Goal: Transaction & Acquisition: Purchase product/service

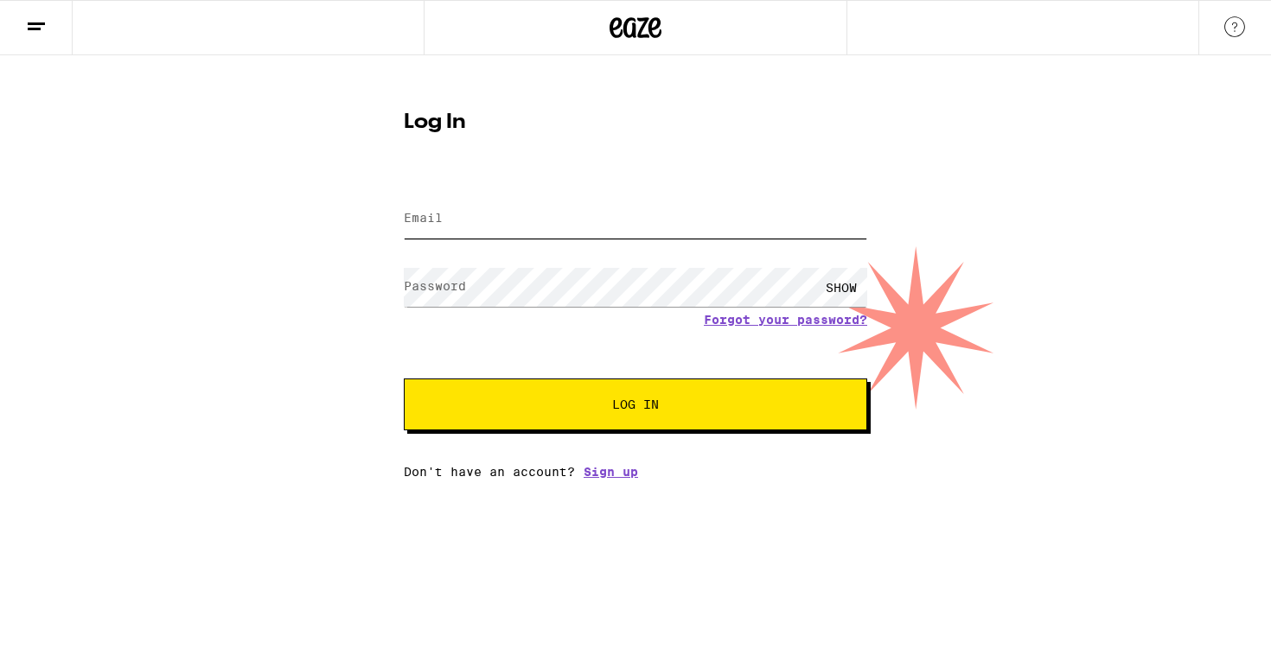
click at [674, 229] on input "Email" at bounding box center [635, 219] width 463 height 39
click at [1053, 143] on div "Log In Email Email Password Password SHOW Forgot your password? Log In Don't ha…" at bounding box center [635, 267] width 1271 height 424
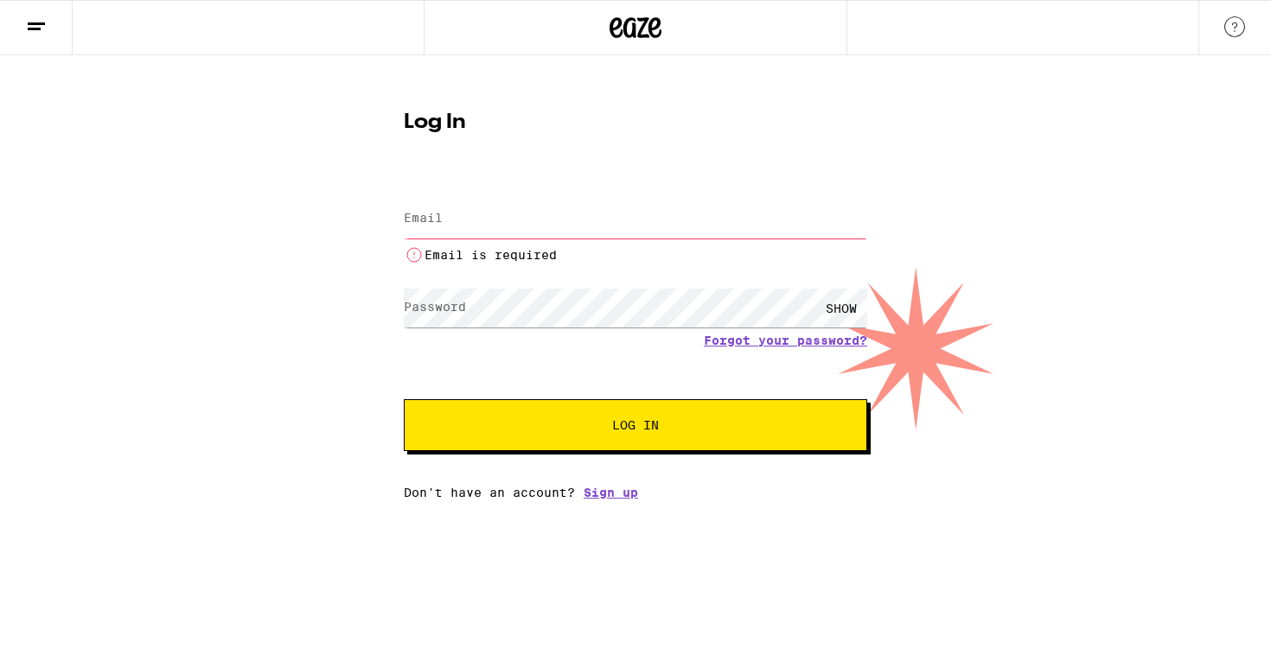
click at [493, 208] on input "Email" at bounding box center [635, 219] width 463 height 39
type input "[PERSON_NAME][EMAIL_ADDRESS][DOMAIN_NAME]"
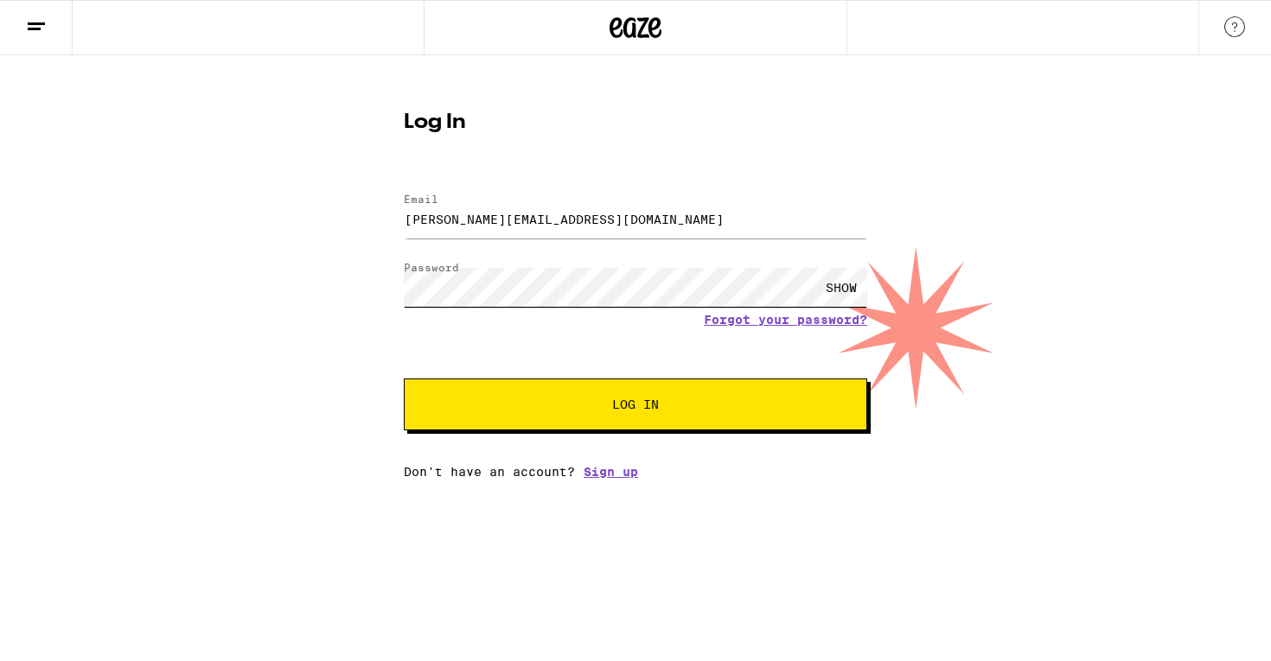
click at [404, 379] on button "Log In" at bounding box center [635, 405] width 463 height 52
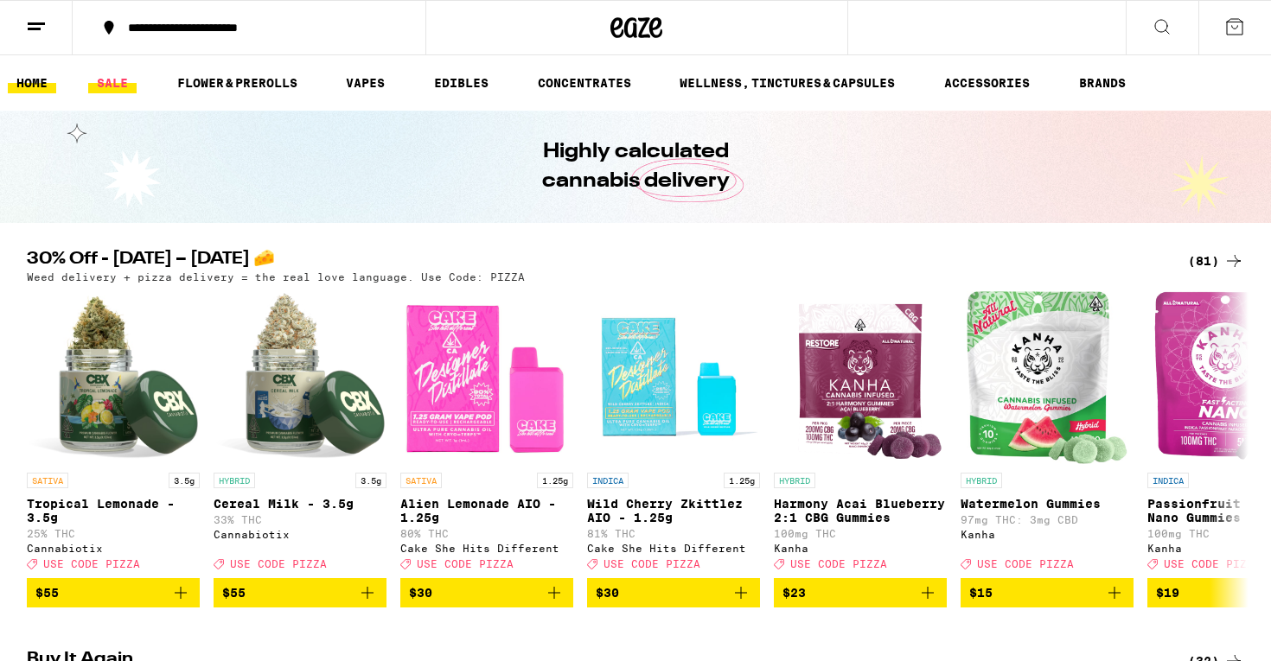
click at [129, 82] on link "SALE" at bounding box center [112, 83] width 48 height 21
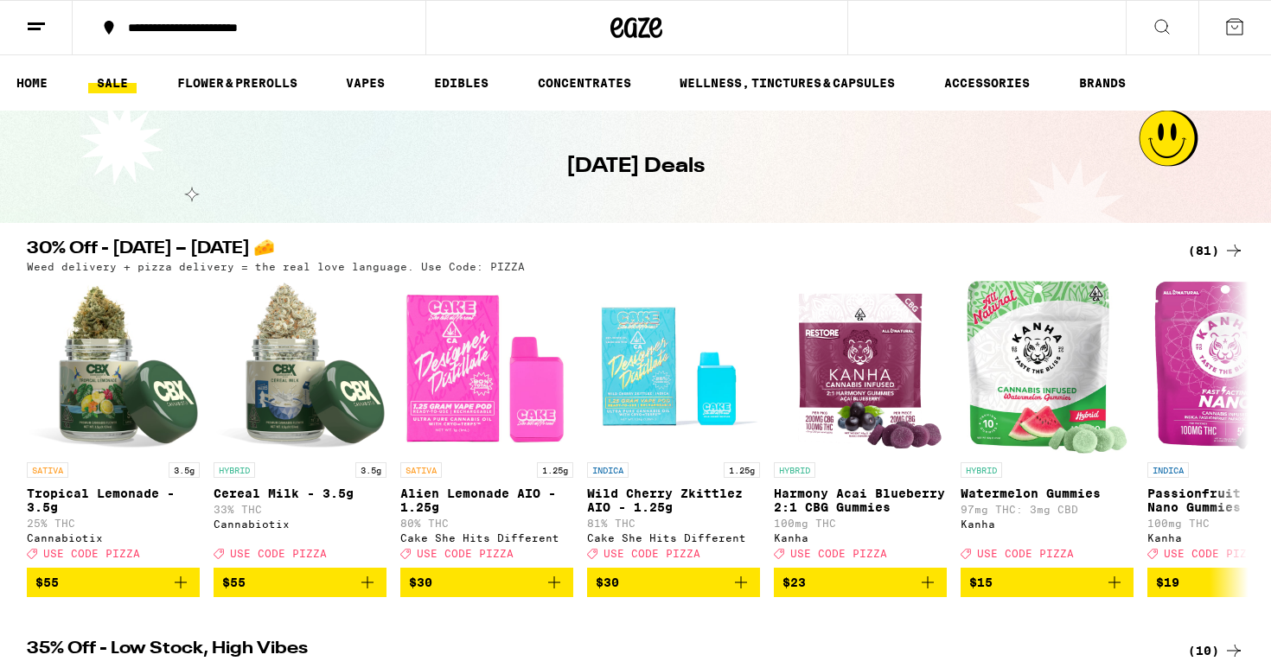
click at [1215, 254] on div "(81)" at bounding box center [1216, 250] width 56 height 21
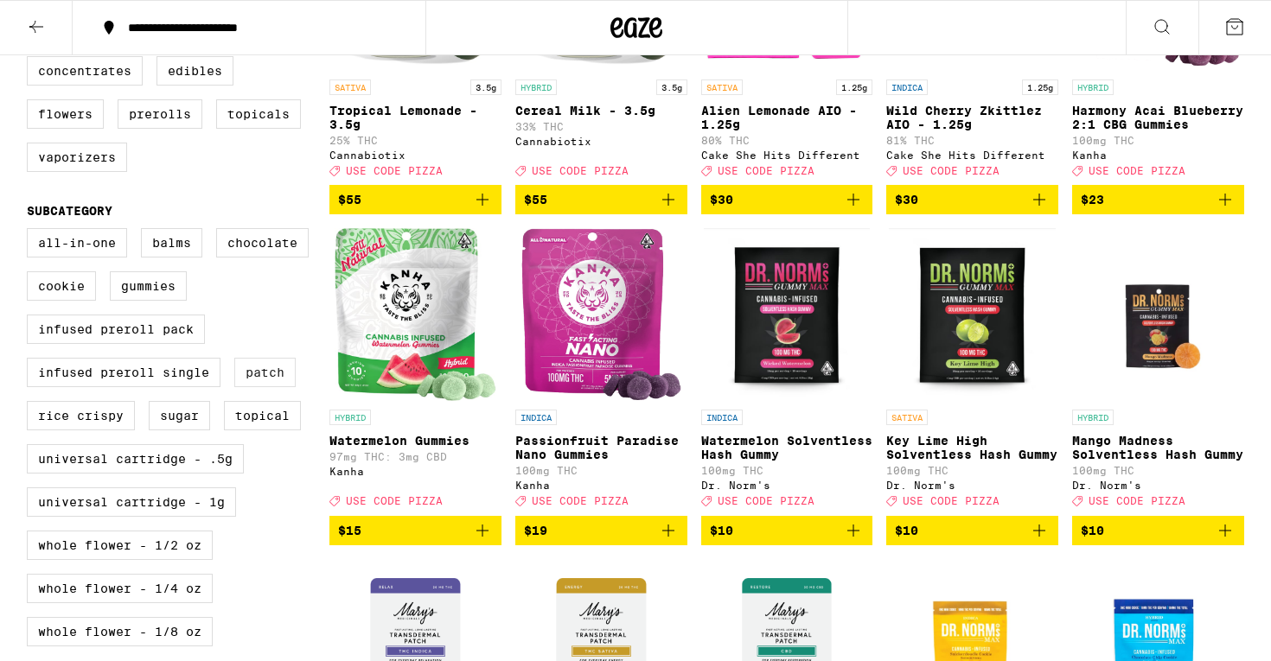
scroll to position [337, 0]
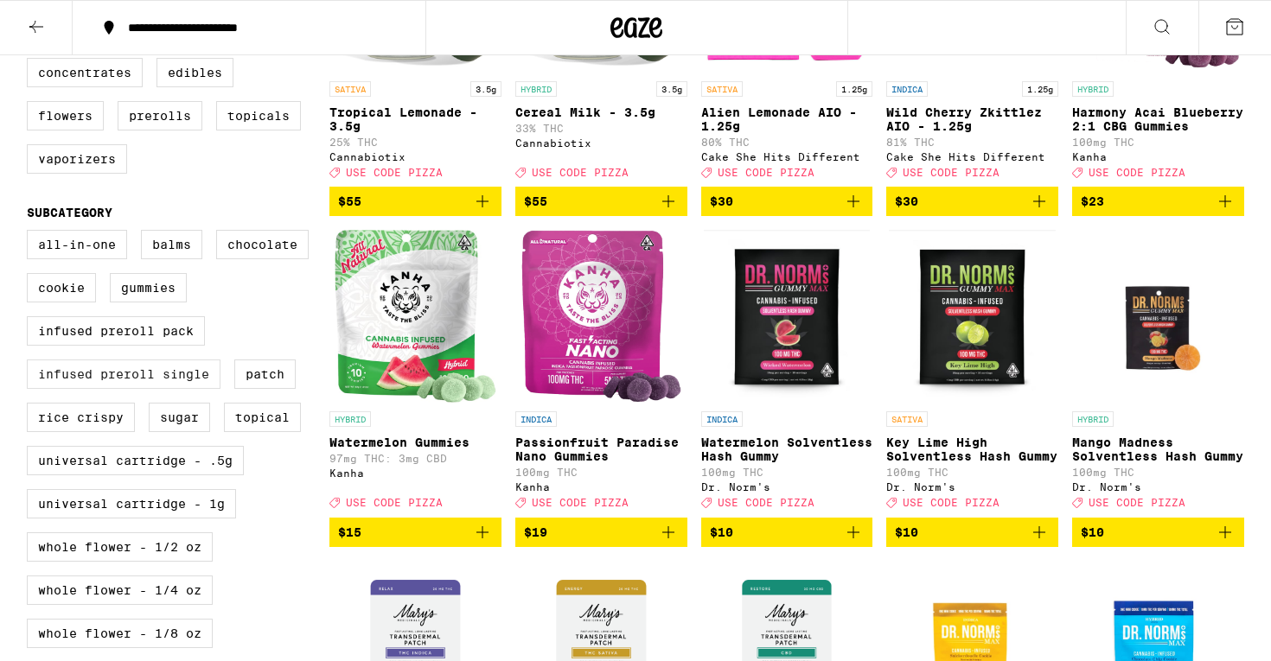
click at [177, 389] on label "Infused Preroll Single" at bounding box center [124, 374] width 194 height 29
click at [31, 233] on input "Infused Preroll Single" at bounding box center [30, 233] width 1 height 1
checkbox input "true"
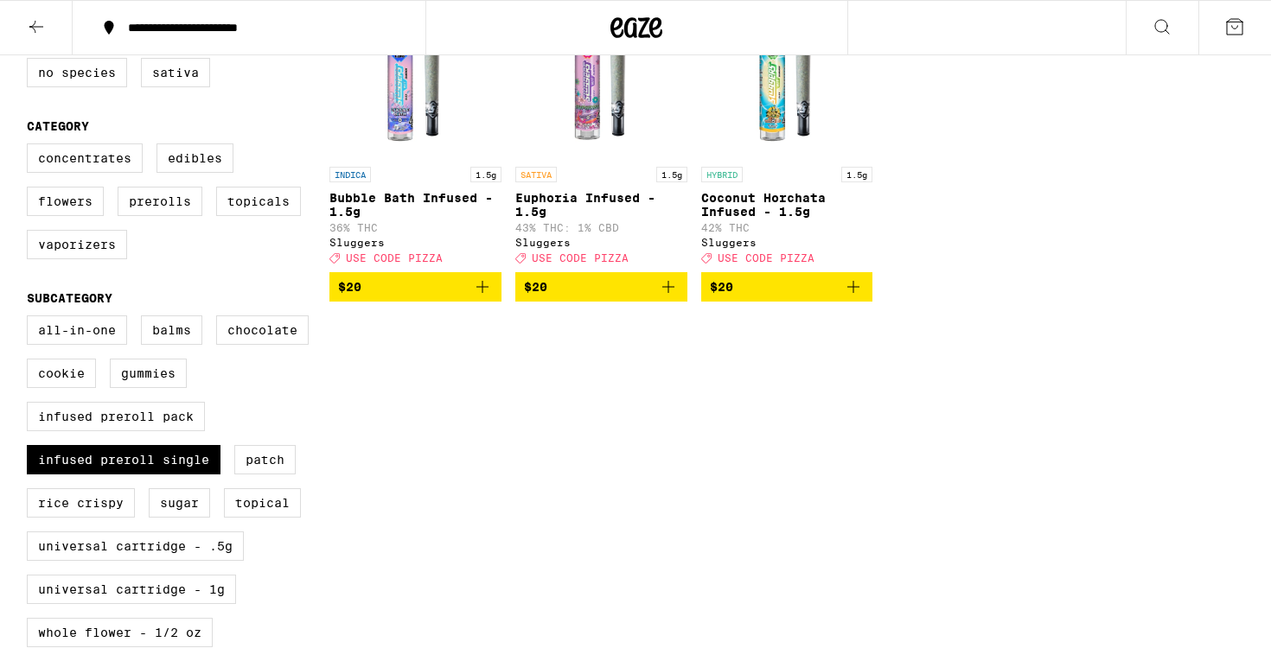
scroll to position [252, 0]
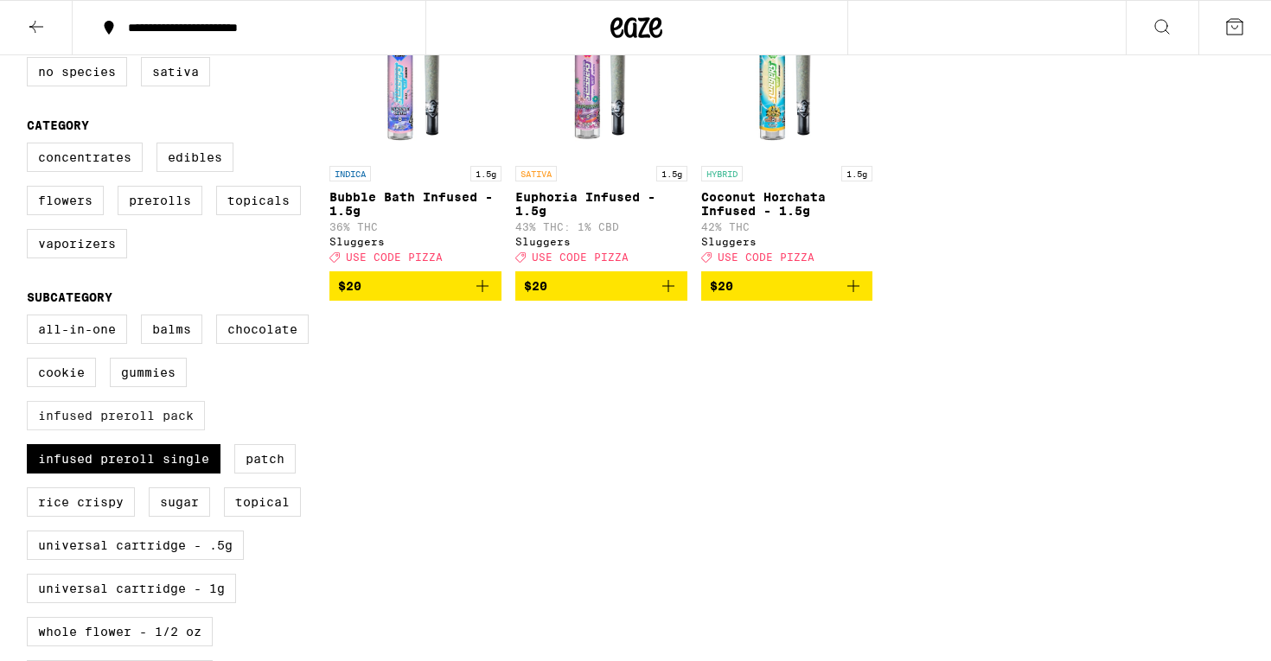
click at [180, 431] on label "Infused Preroll Pack" at bounding box center [116, 415] width 178 height 29
click at [31, 318] on input "Infused Preroll Pack" at bounding box center [30, 317] width 1 height 1
checkbox input "true"
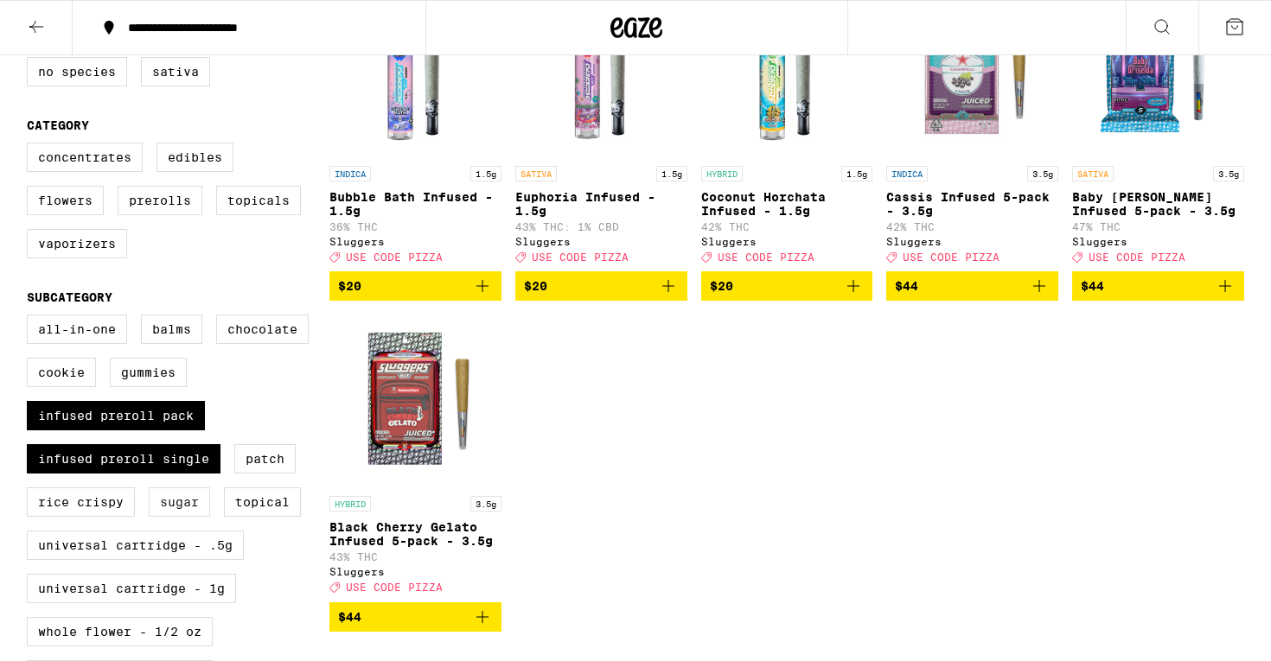
click at [170, 513] on label "Sugar" at bounding box center [179, 502] width 61 height 29
click at [31, 318] on input "Sugar" at bounding box center [30, 317] width 1 height 1
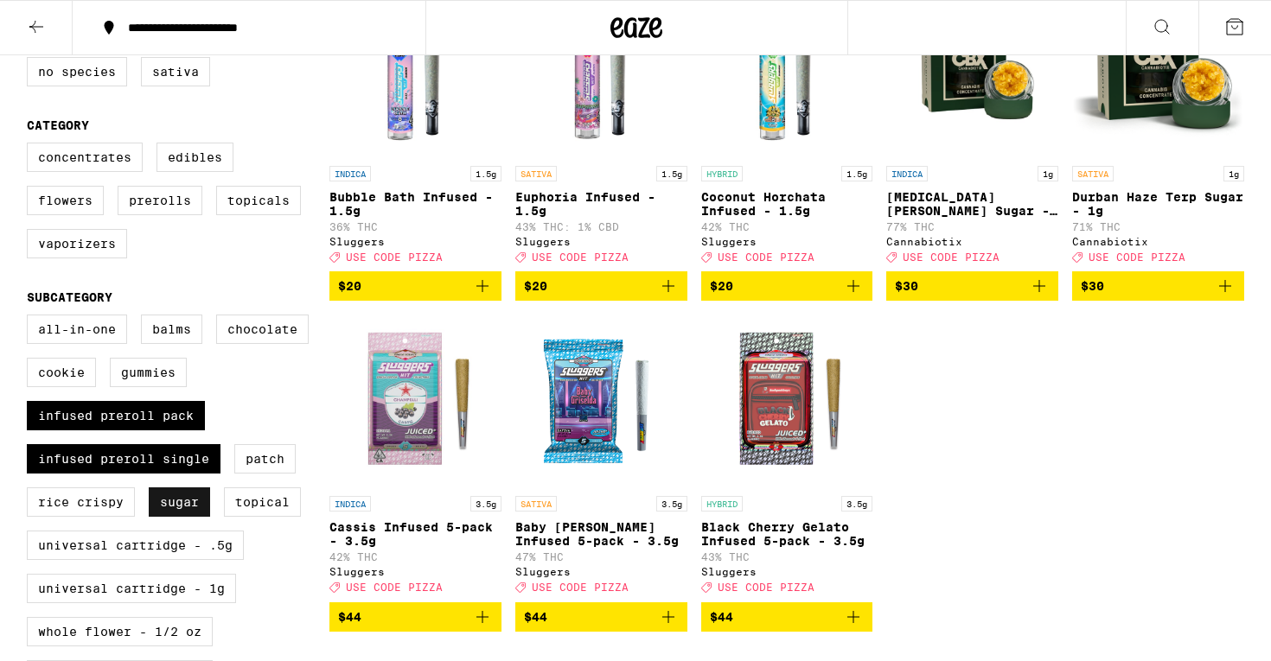
click at [179, 517] on label "Sugar" at bounding box center [179, 502] width 61 height 29
click at [31, 318] on input "Sugar" at bounding box center [30, 317] width 1 height 1
checkbox input "false"
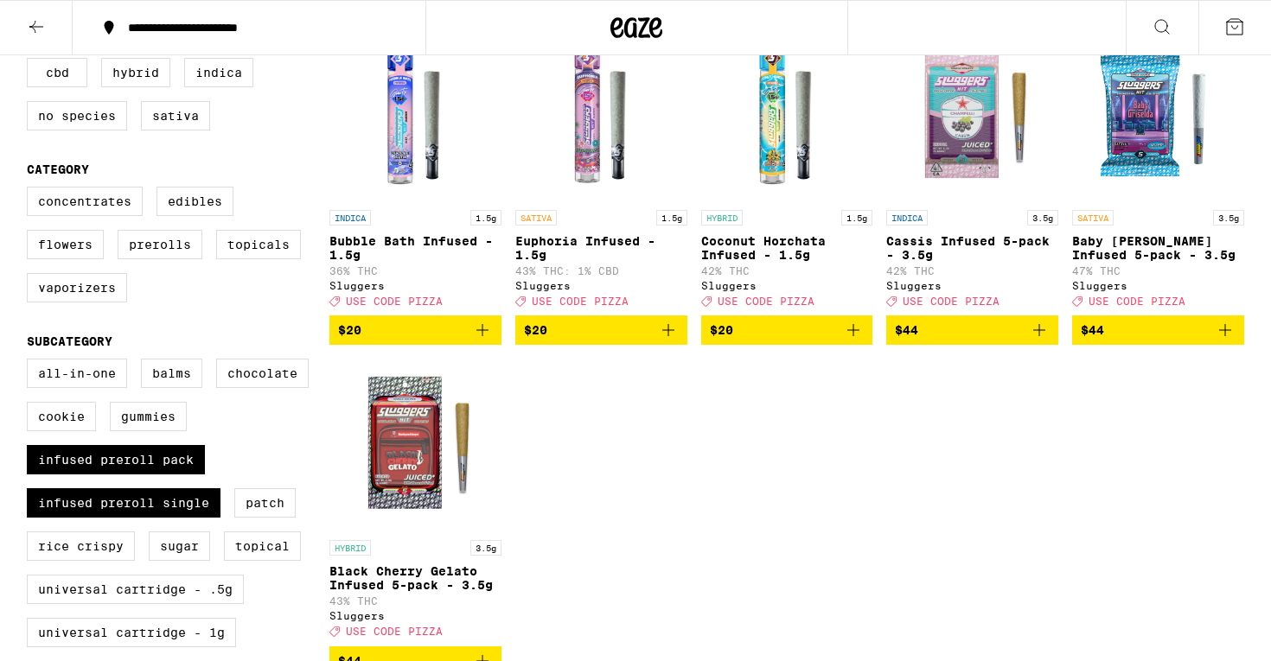
scroll to position [207, 0]
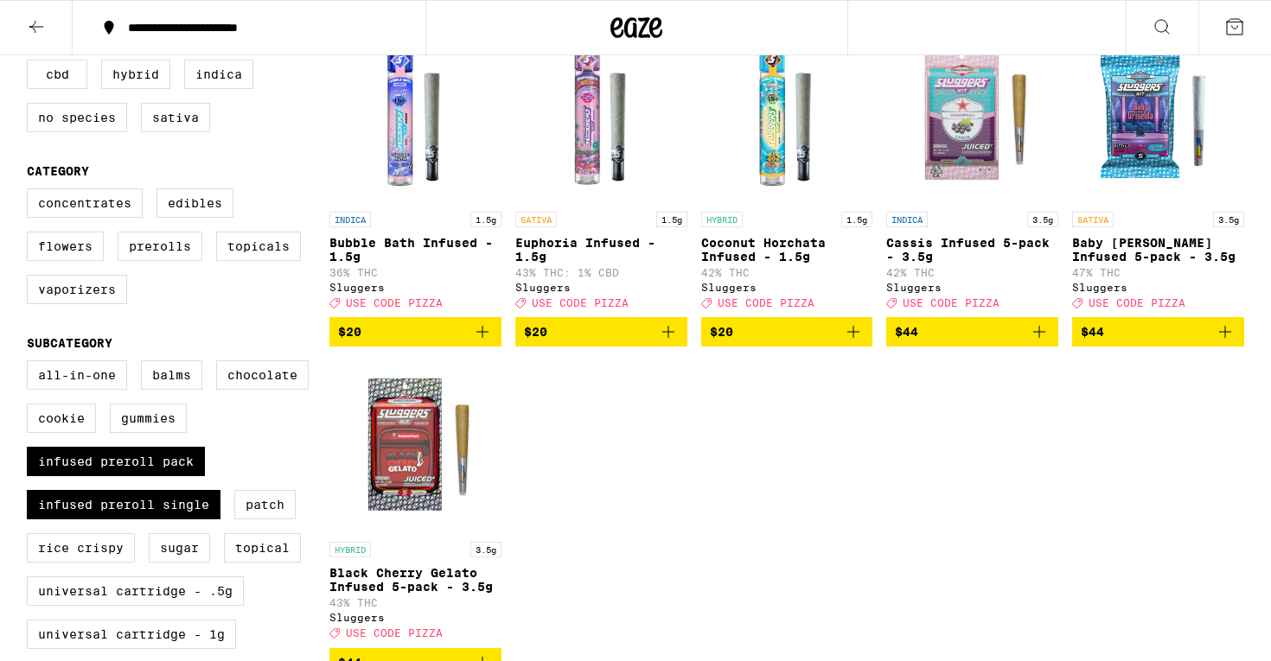
click at [406, 455] on img "Open page for Black Cherry Gelato Infused 5-pack - 3.5g from Sluggers" at bounding box center [415, 446] width 172 height 173
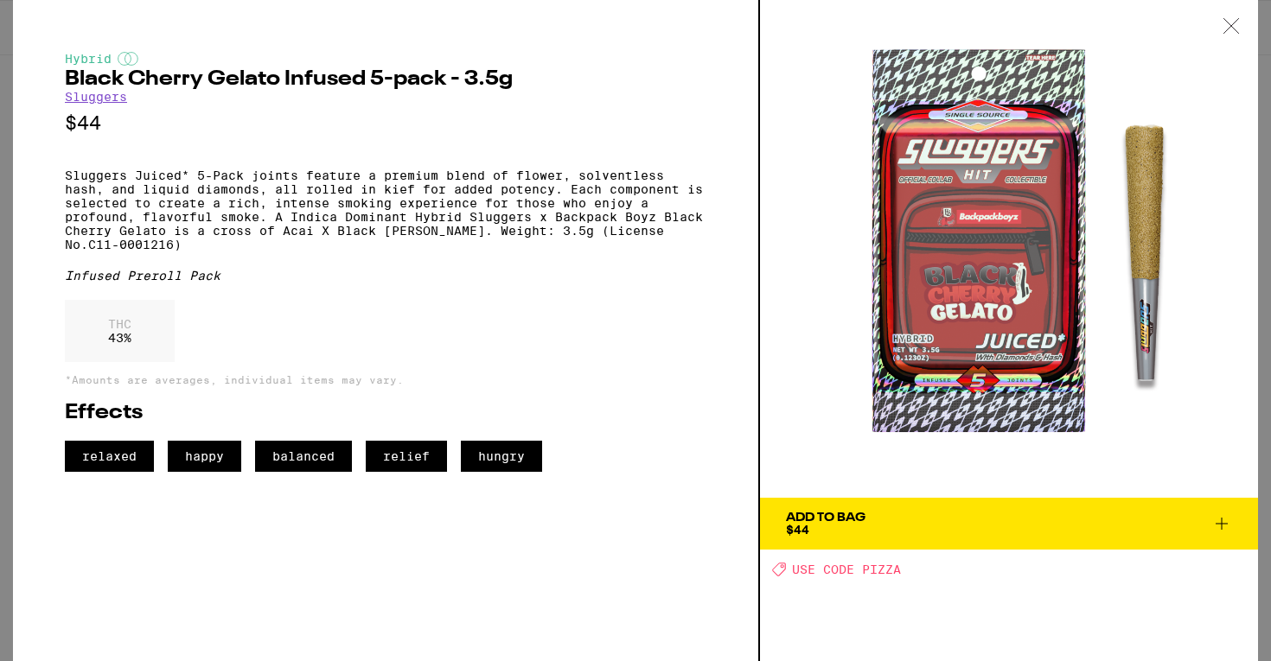
click at [829, 532] on div "Add To Bag $44" at bounding box center [826, 524] width 80 height 24
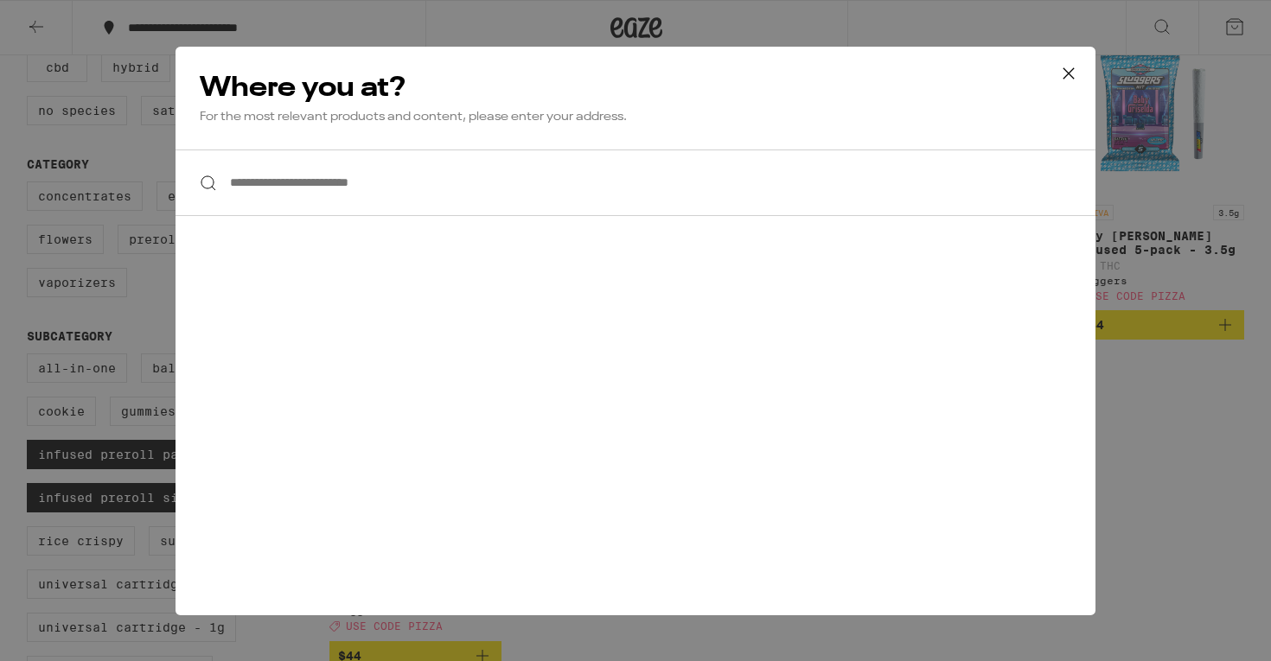
click at [369, 201] on input "**********" at bounding box center [635, 183] width 920 height 67
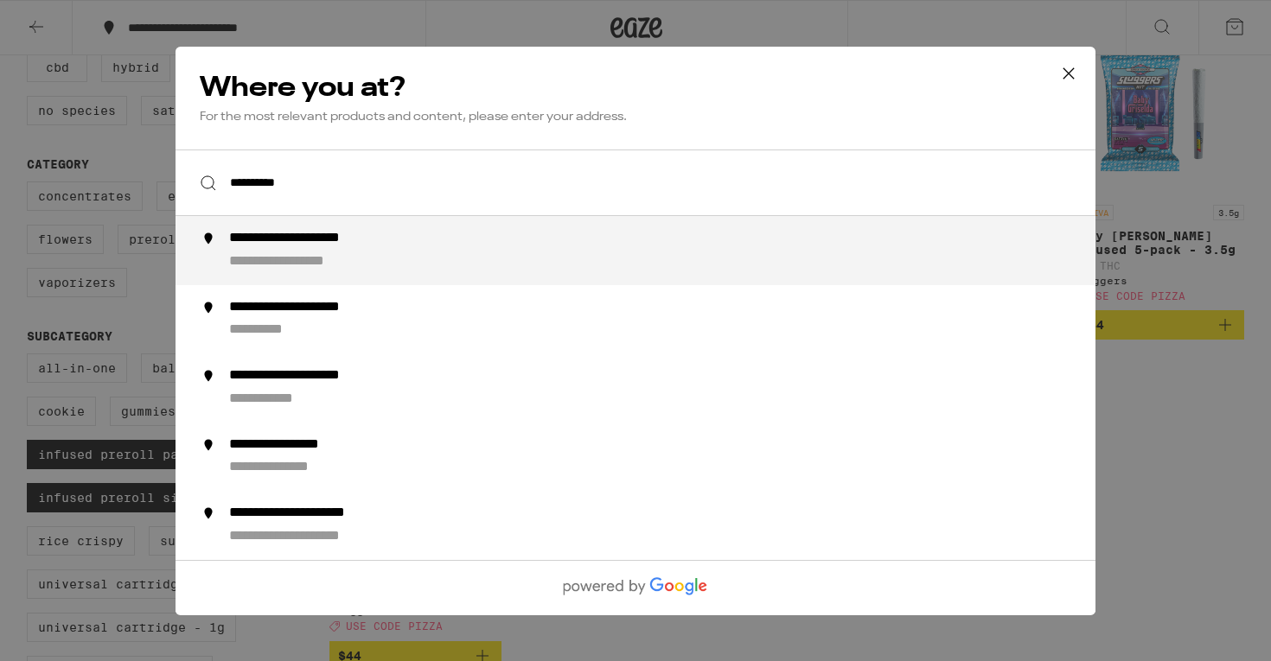
click at [409, 265] on div "**********" at bounding box center [670, 250] width 882 height 41
type input "**********"
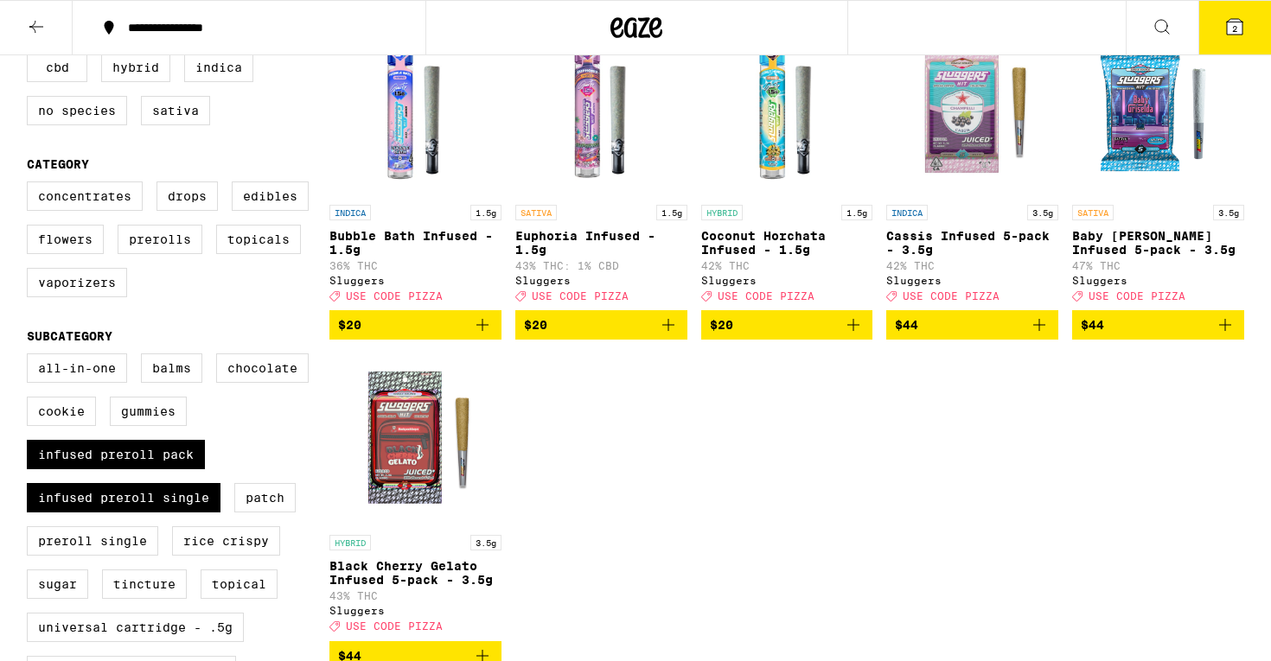
click at [1260, 47] on button "2" at bounding box center [1234, 28] width 73 height 54
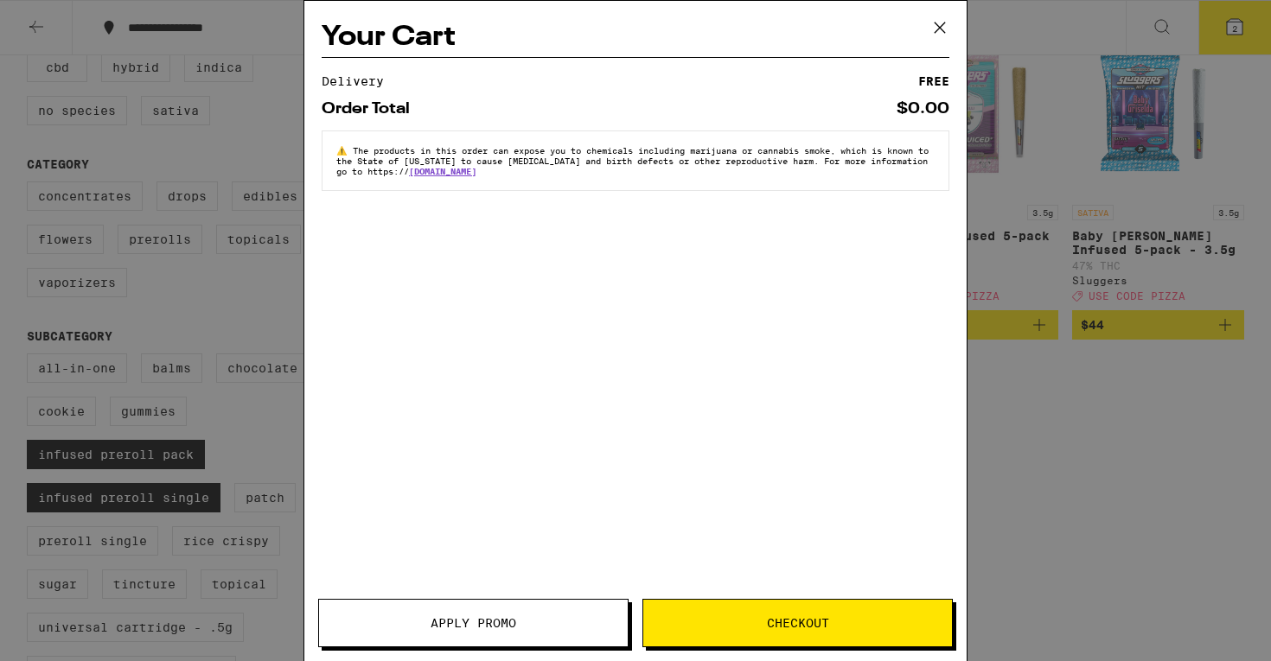
click at [943, 22] on icon at bounding box center [940, 28] width 26 height 26
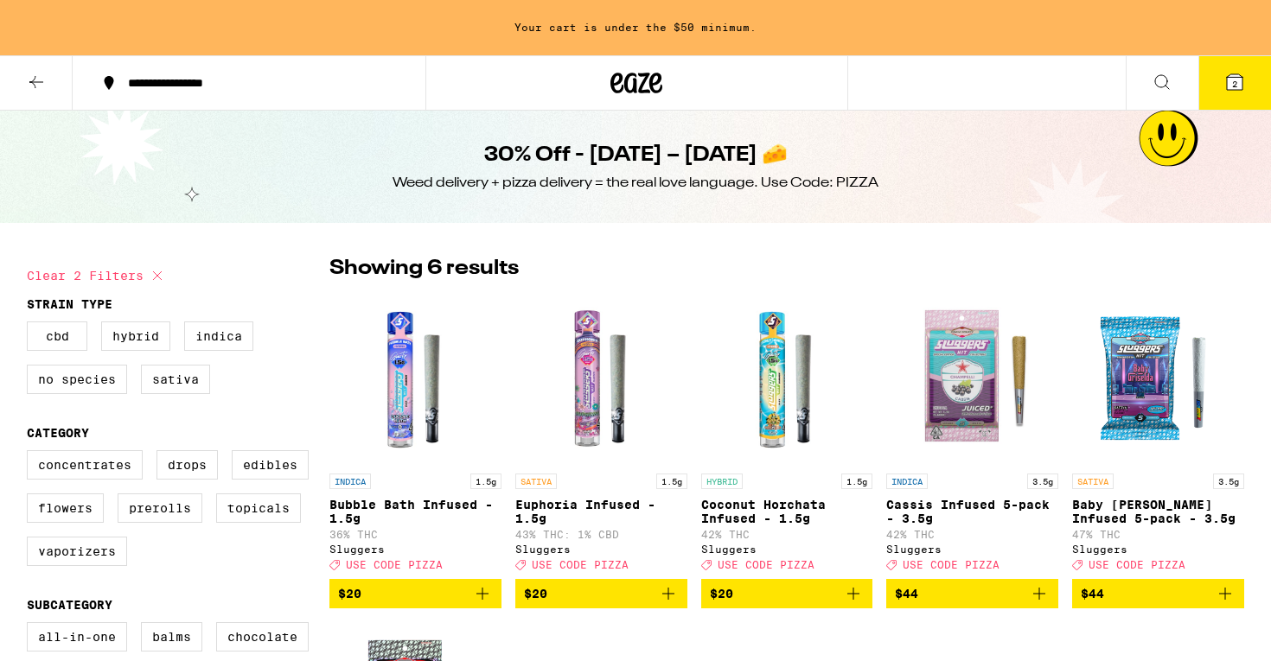
click at [1234, 83] on span "2" at bounding box center [1234, 84] width 5 height 10
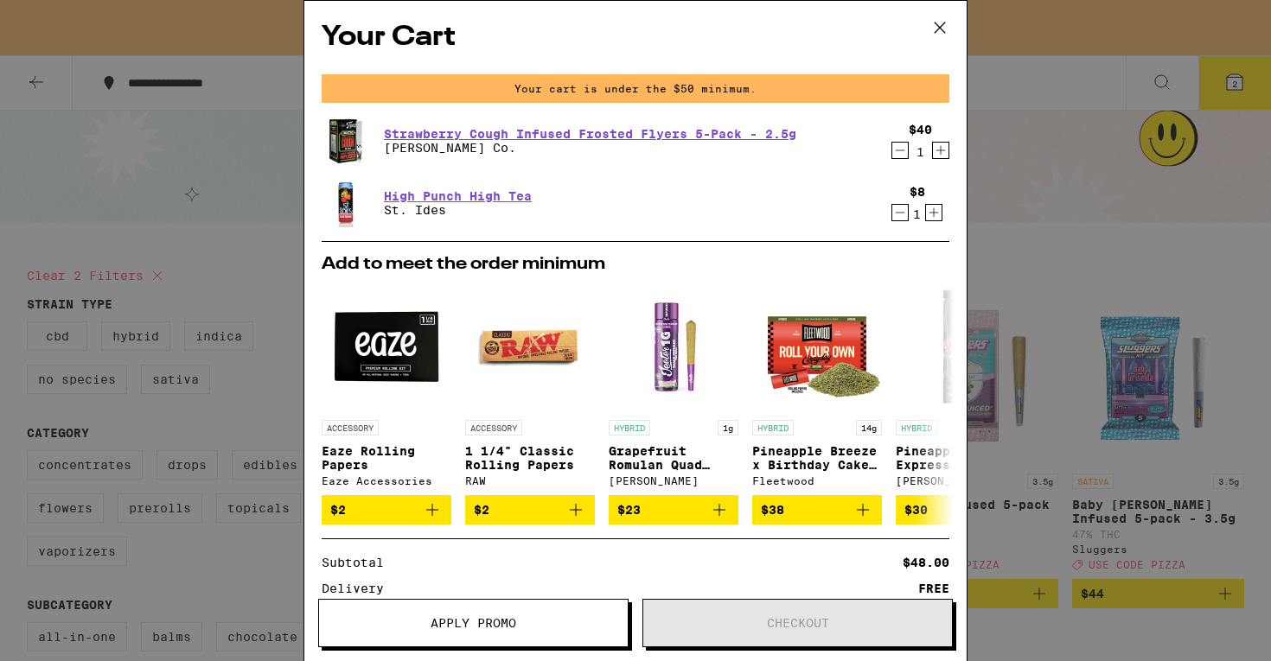
click at [901, 154] on icon "Decrement" at bounding box center [900, 150] width 16 height 21
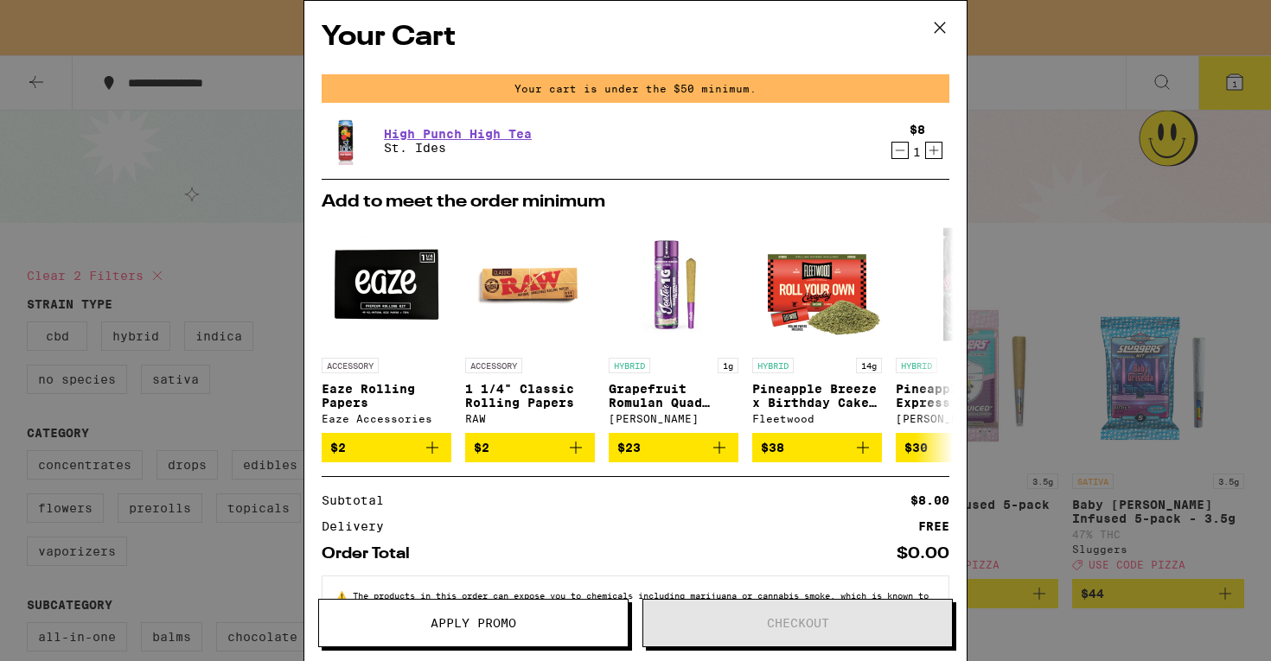
click at [899, 157] on icon "Decrement" at bounding box center [900, 150] width 16 height 21
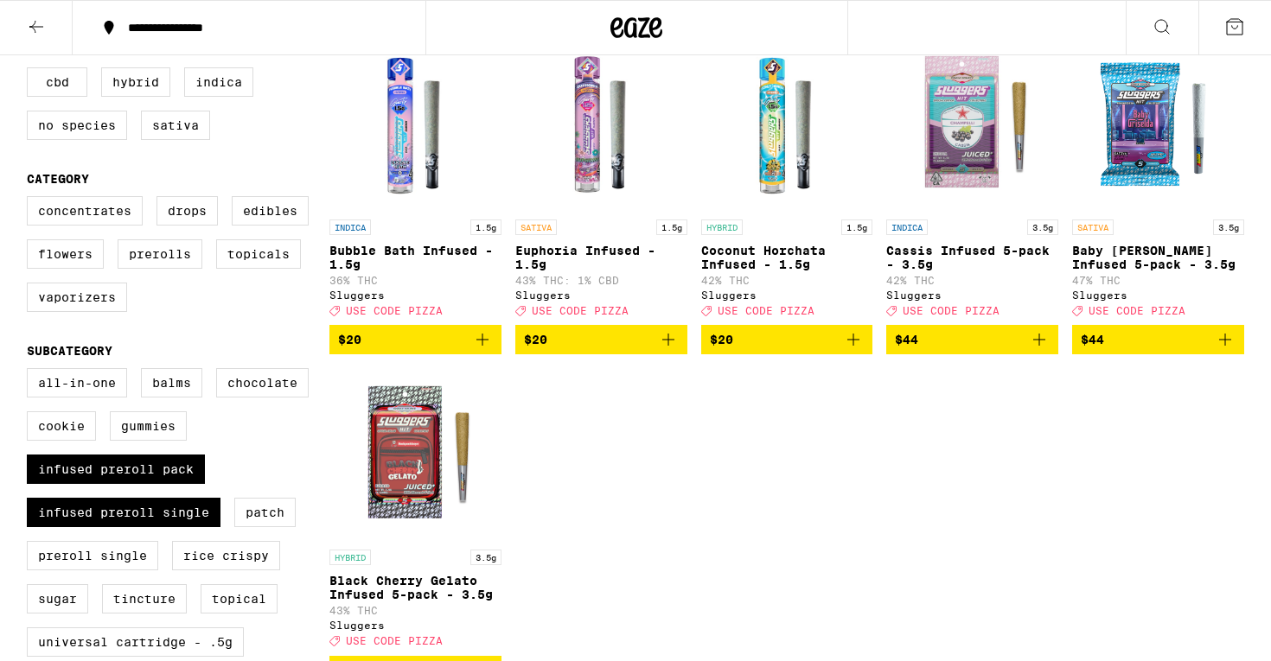
scroll to position [662, 0]
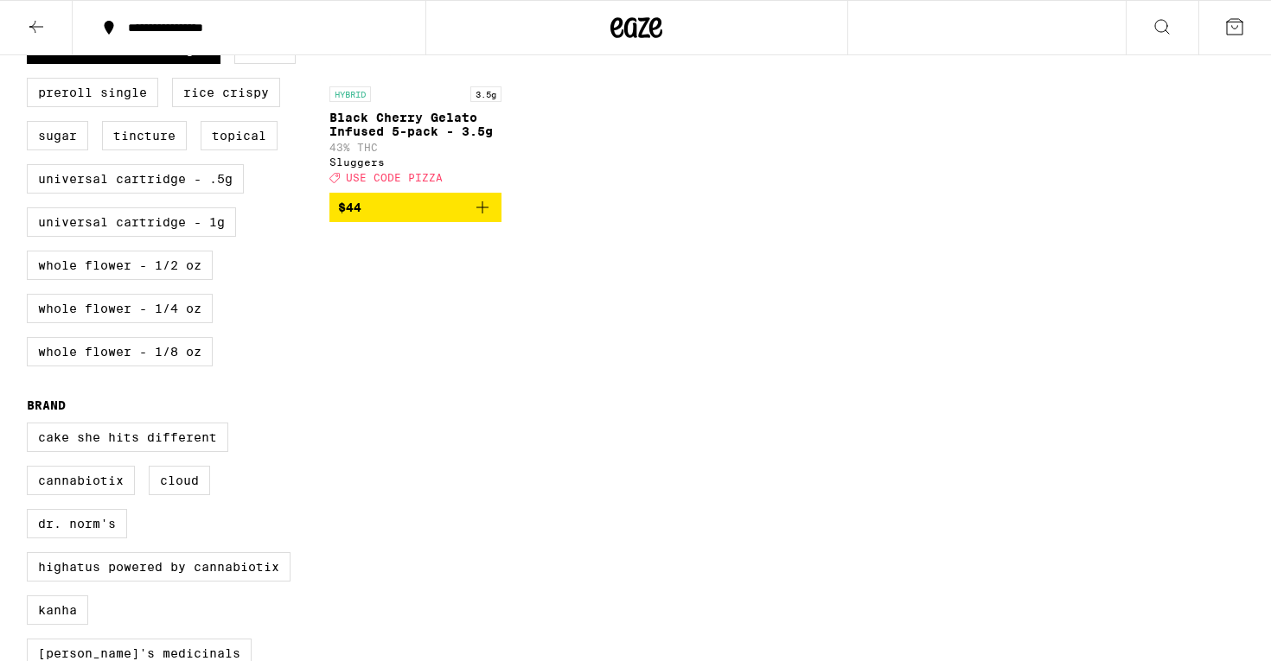
click at [410, 218] on span "$44" at bounding box center [415, 207] width 155 height 21
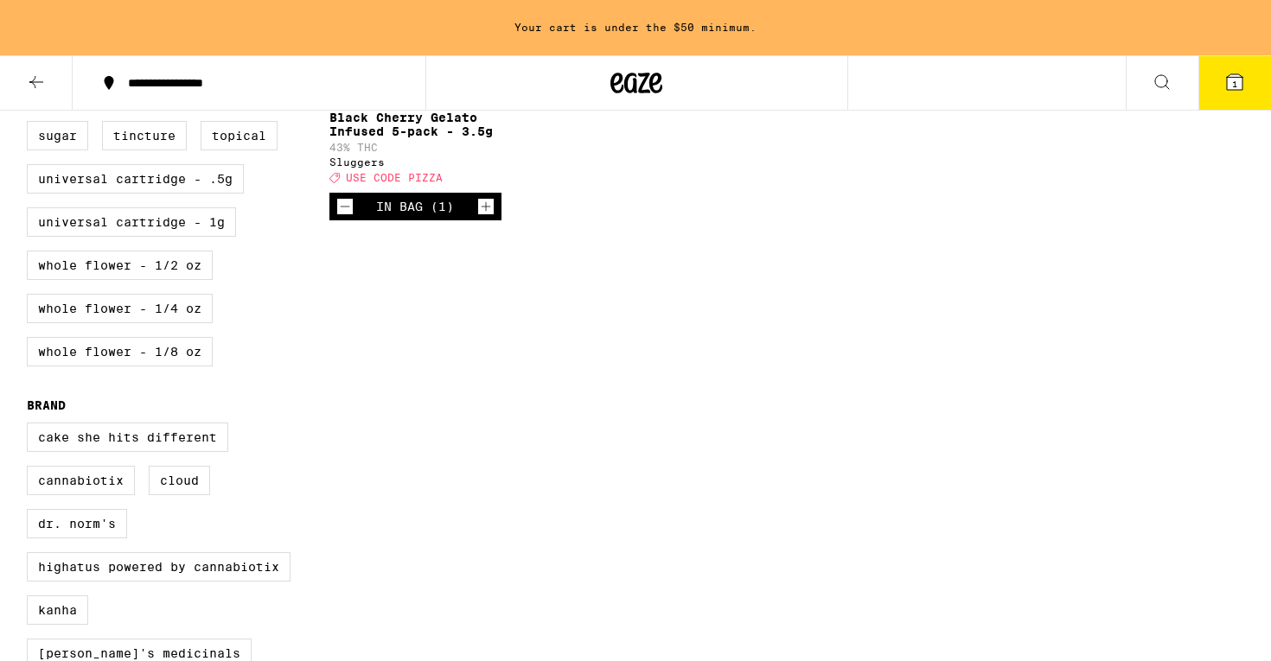
scroll to position [0, 0]
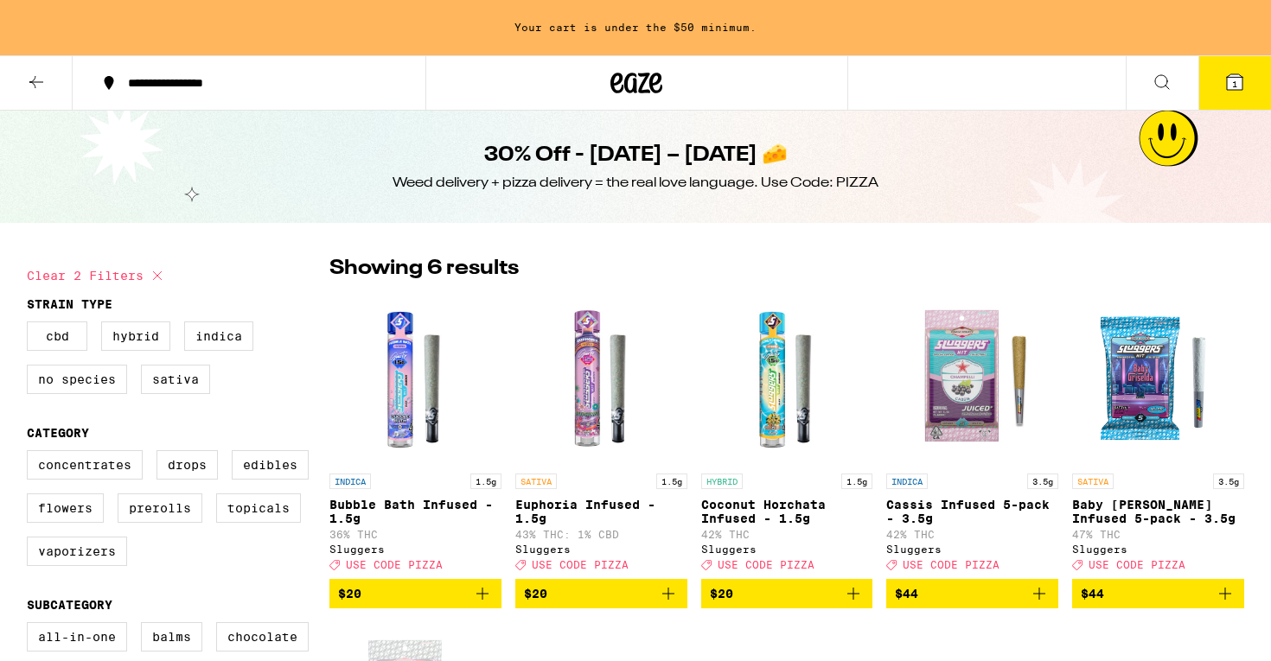
click at [34, 84] on icon at bounding box center [36, 82] width 14 height 12
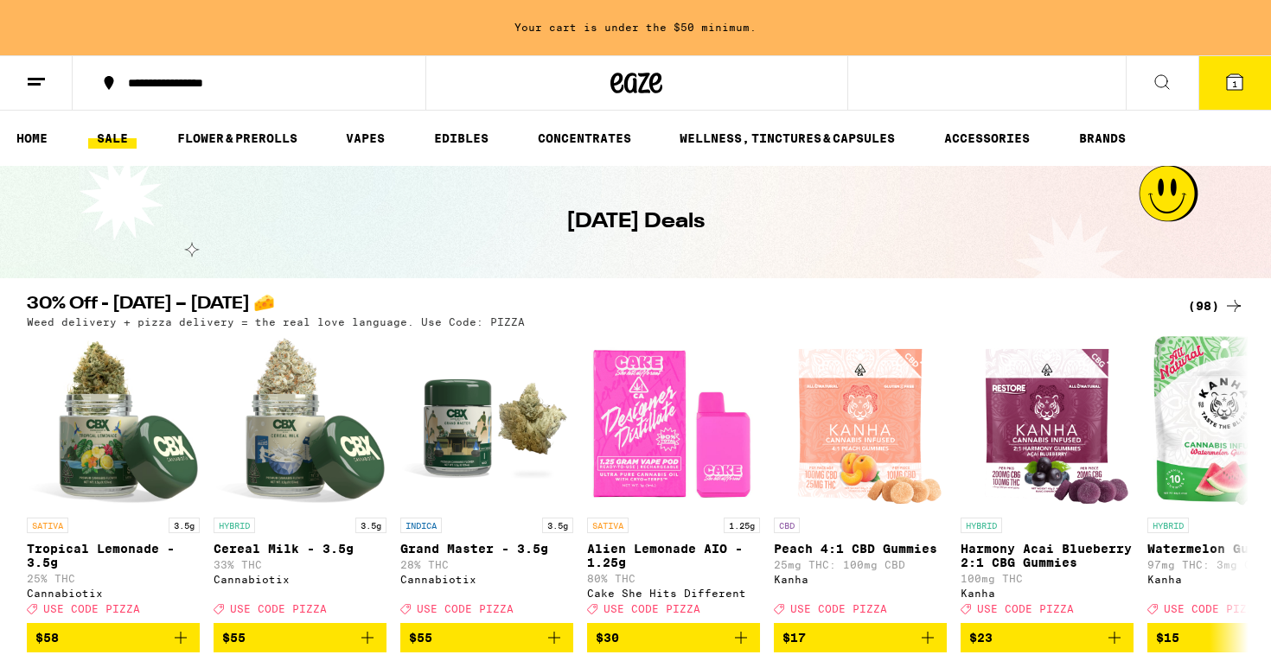
click at [1232, 316] on div "Weed delivery + pizza delivery = the real love language. Use Code: PIZZA" at bounding box center [635, 321] width 1217 height 11
click at [1231, 310] on icon at bounding box center [1233, 306] width 21 height 21
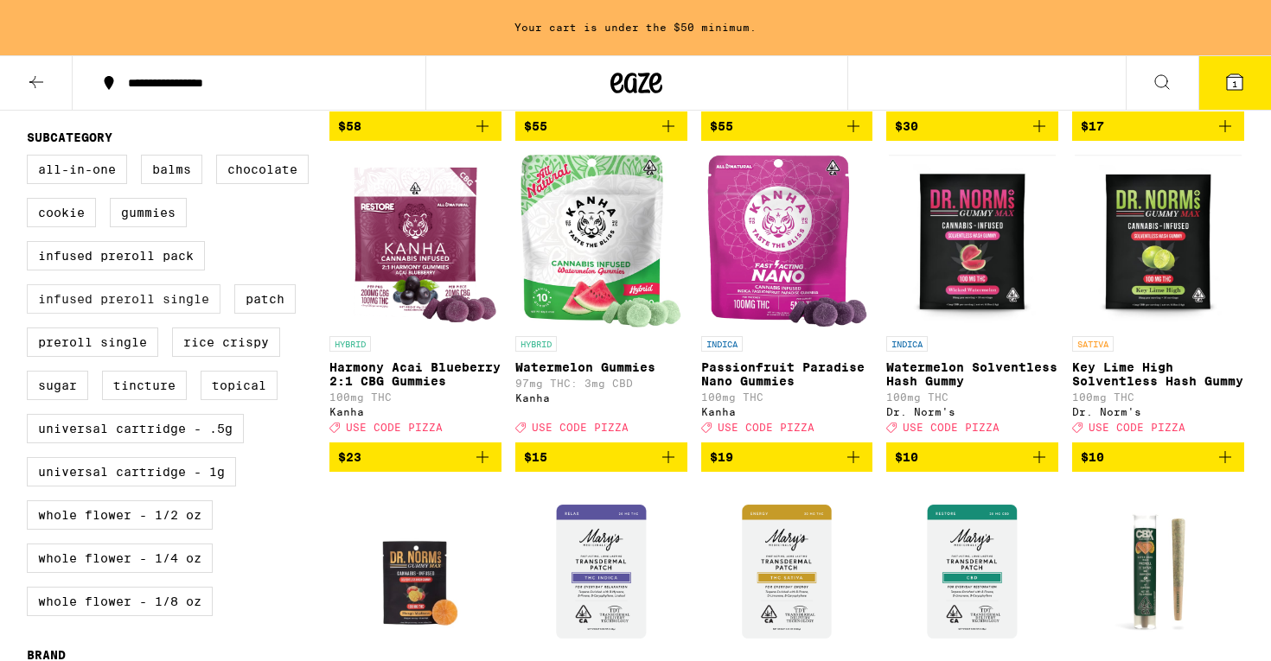
scroll to position [470, 0]
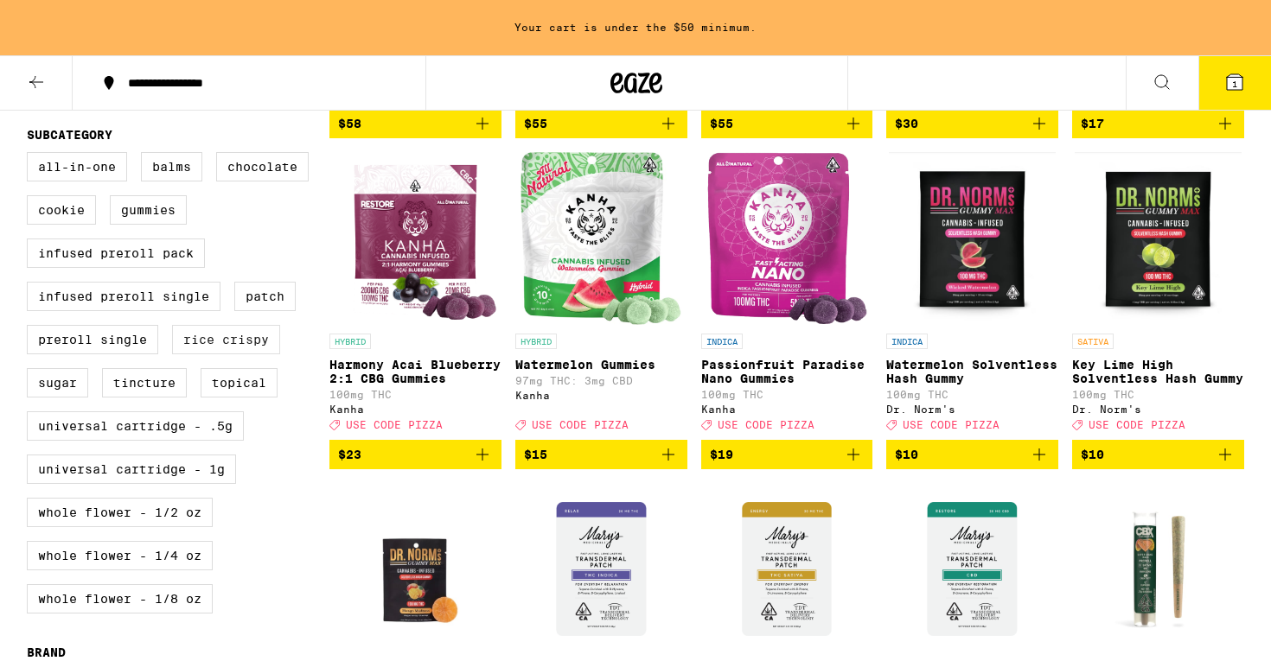
click at [188, 351] on label "Rice Crispy" at bounding box center [226, 339] width 108 height 29
click at [31, 156] on input "Rice Crispy" at bounding box center [30, 155] width 1 height 1
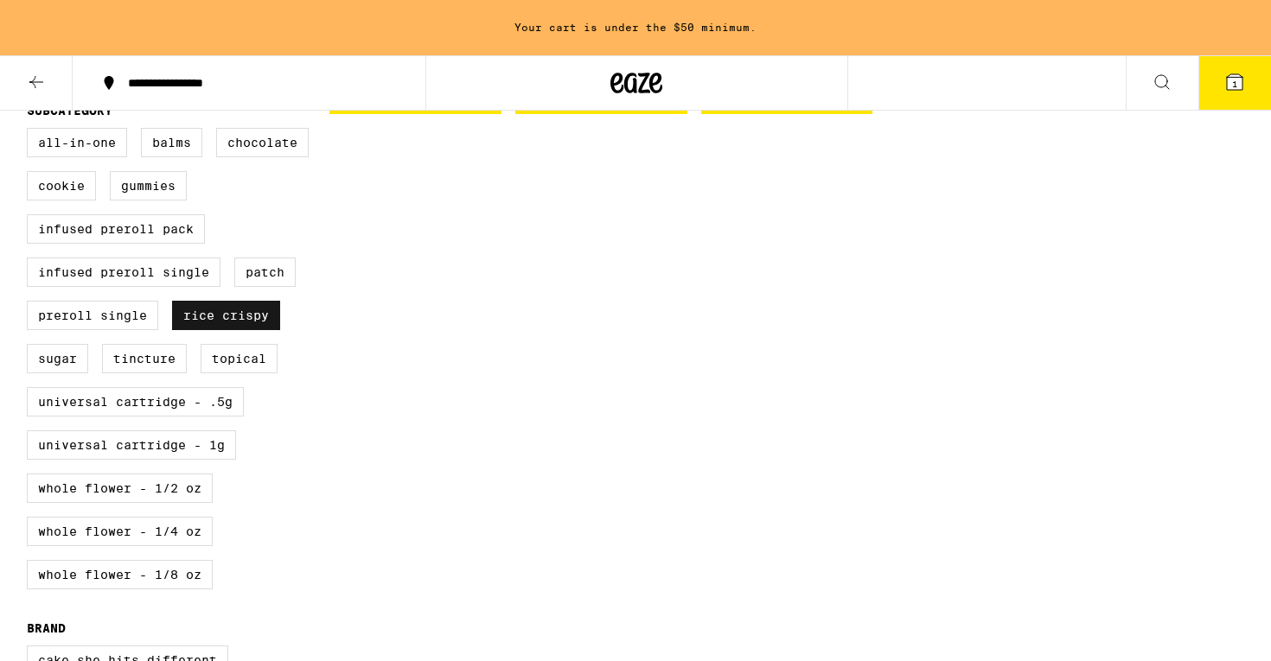
scroll to position [494, 0]
click at [218, 331] on label "Rice Crispy" at bounding box center [226, 316] width 108 height 29
click at [31, 132] on input "Rice Crispy" at bounding box center [30, 131] width 1 height 1
checkbox input "false"
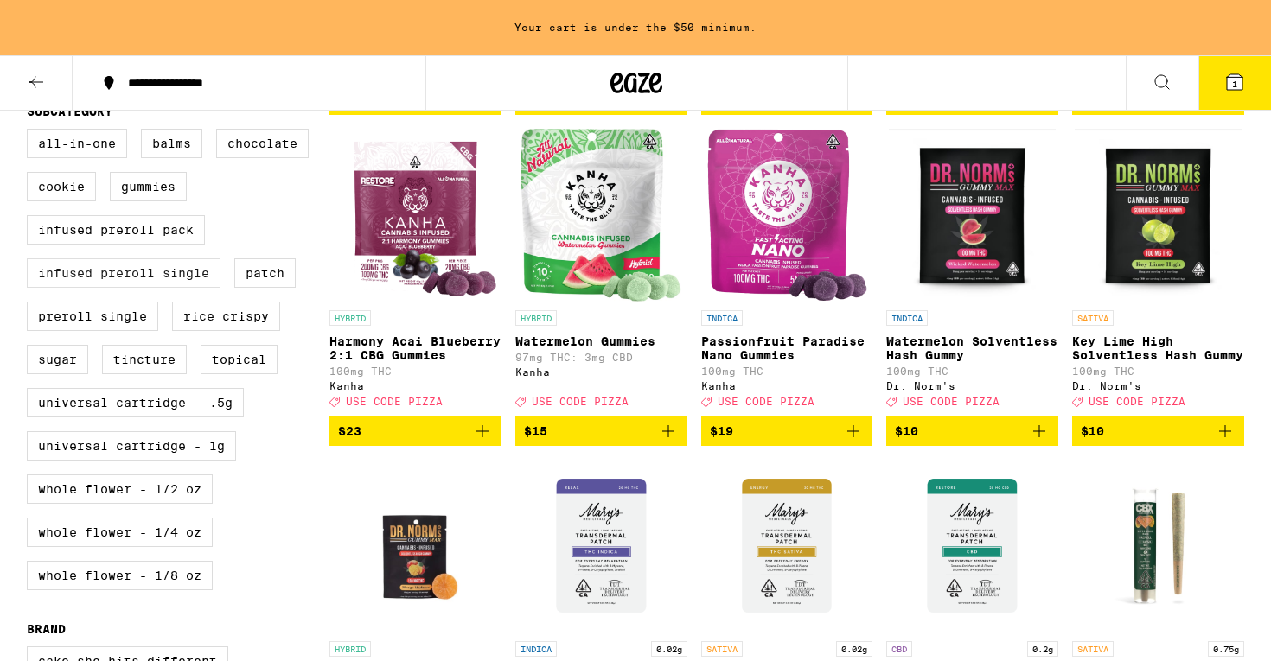
click at [105, 288] on label "Infused Preroll Single" at bounding box center [124, 272] width 194 height 29
click at [31, 132] on input "Infused Preroll Single" at bounding box center [30, 131] width 1 height 1
checkbox input "true"
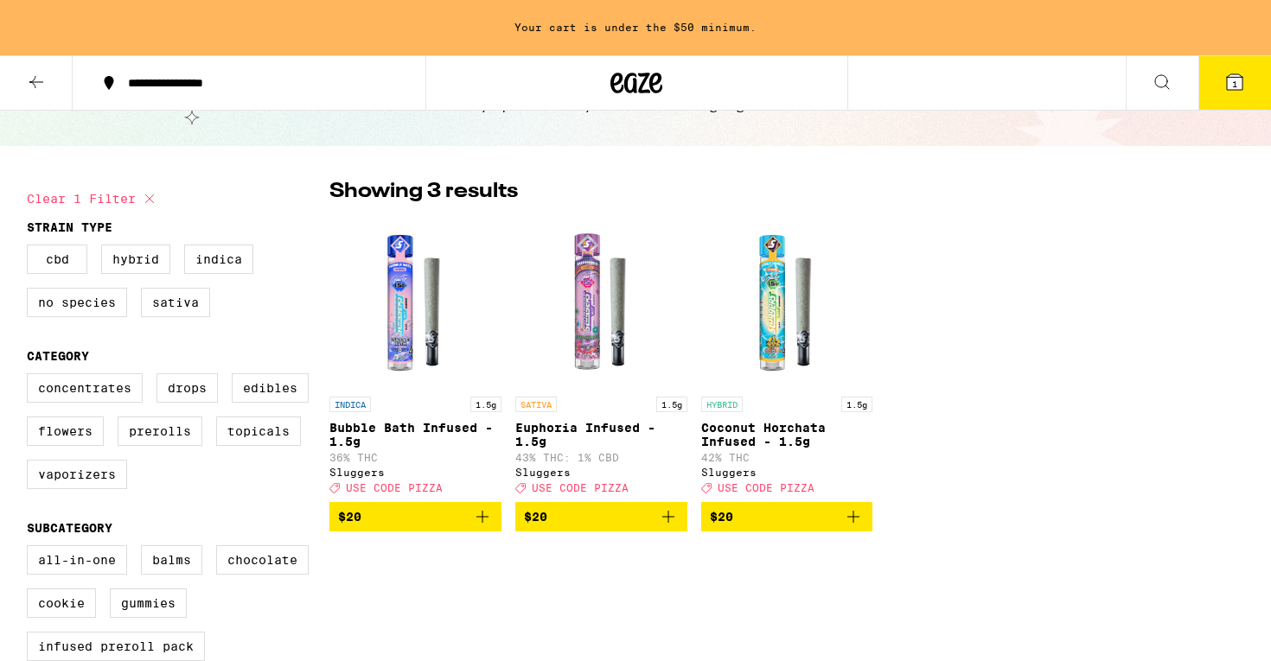
scroll to position [79, 0]
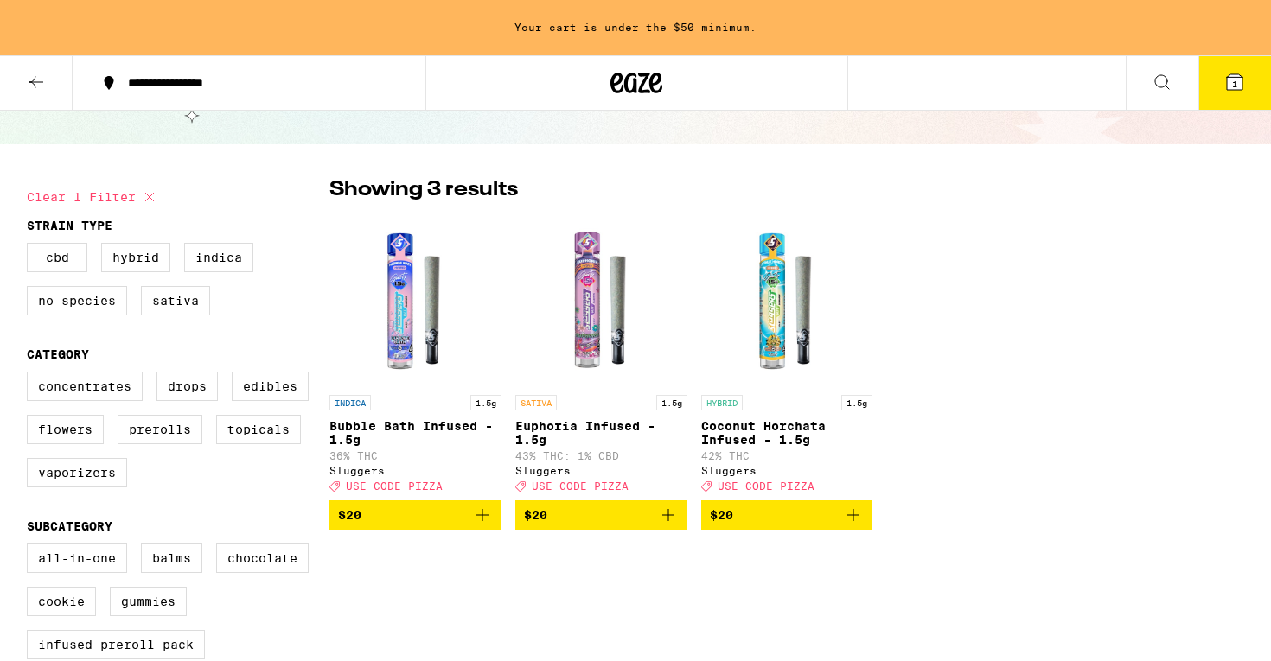
click at [418, 340] on img "Open page for Bubble Bath Infused - 1.5g from Sluggers" at bounding box center [415, 300] width 172 height 173
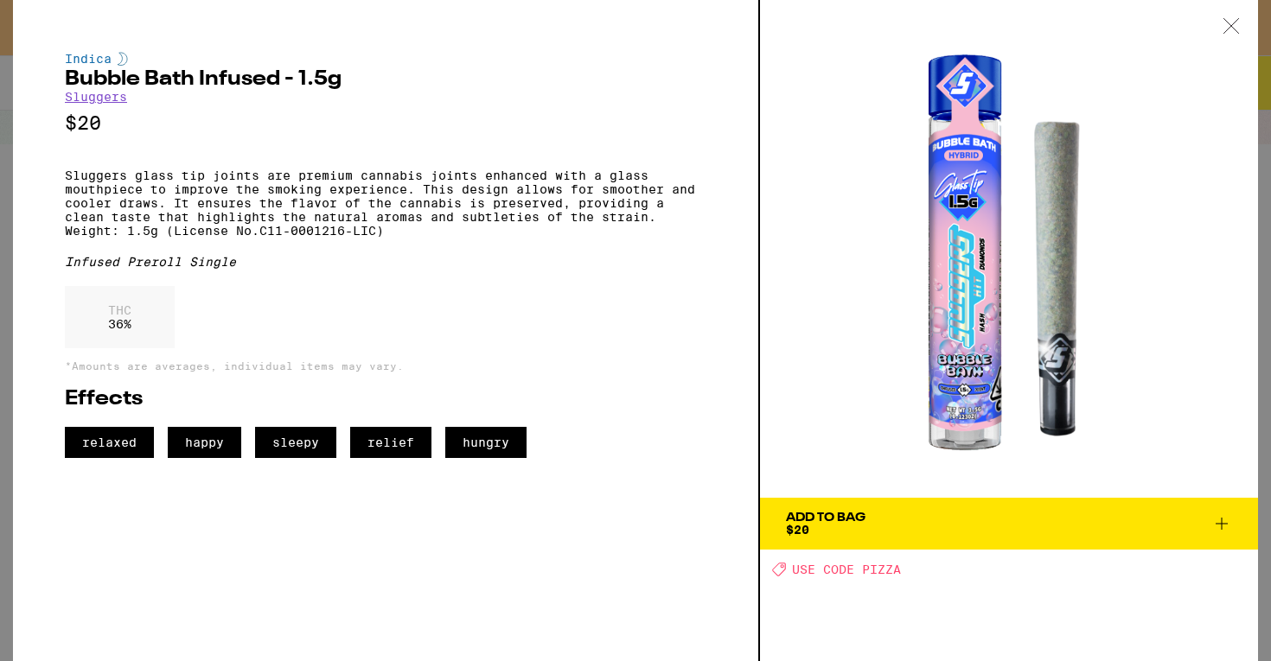
click at [1217, 29] on div at bounding box center [1231, 27] width 54 height 54
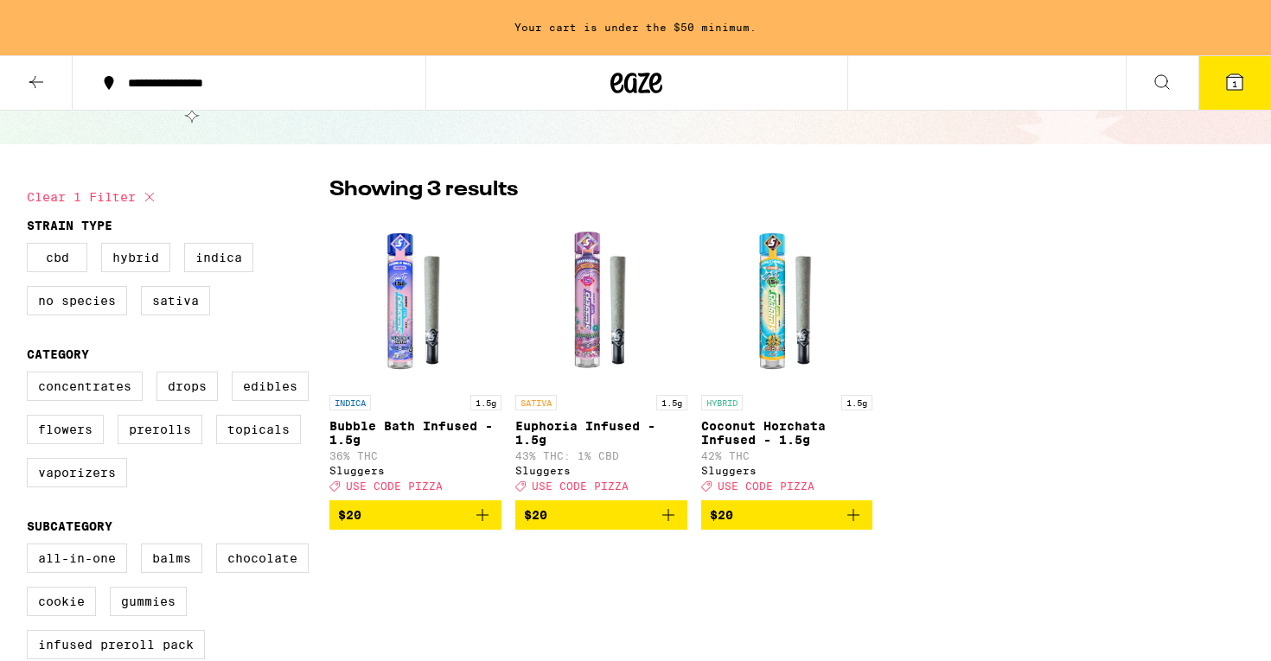
click at [43, 68] on button at bounding box center [36, 83] width 73 height 54
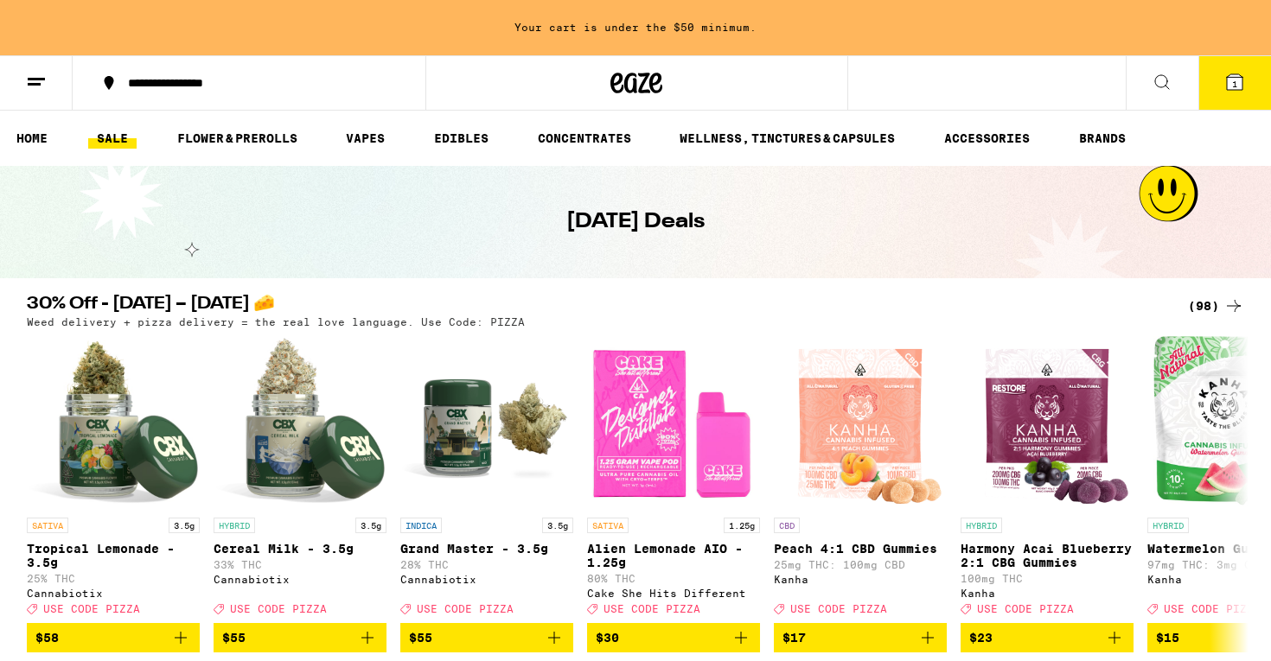
click at [1156, 97] on button at bounding box center [1162, 83] width 73 height 54
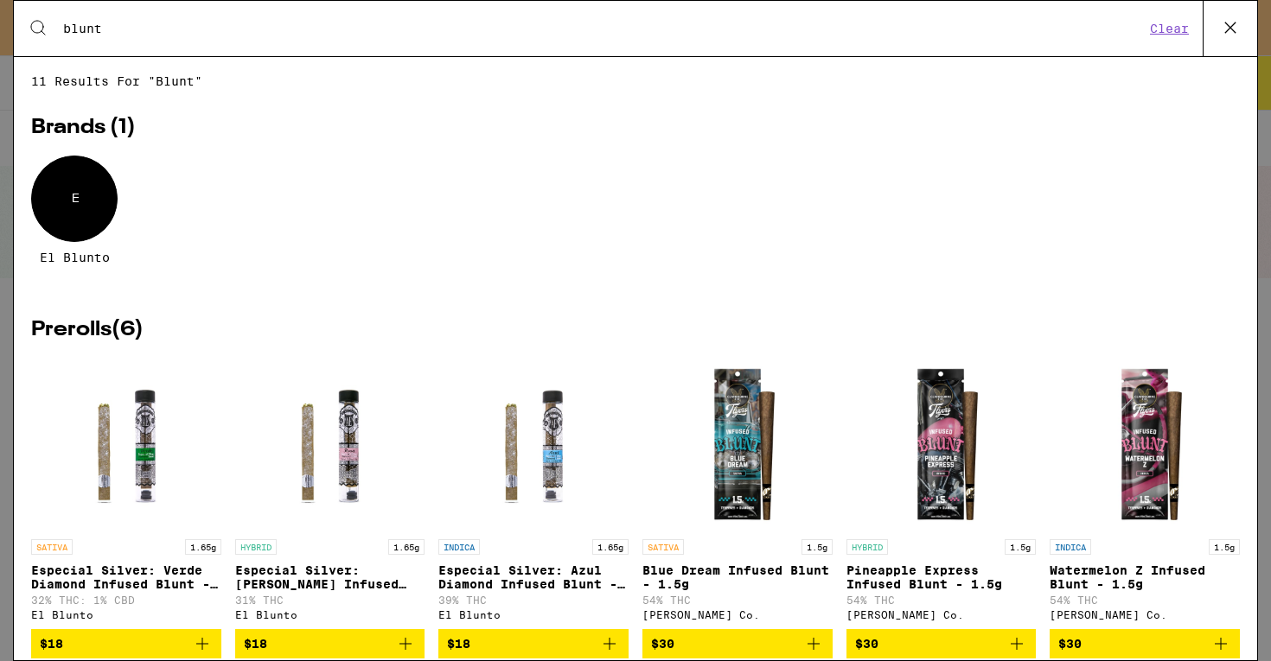
type input "blunt"
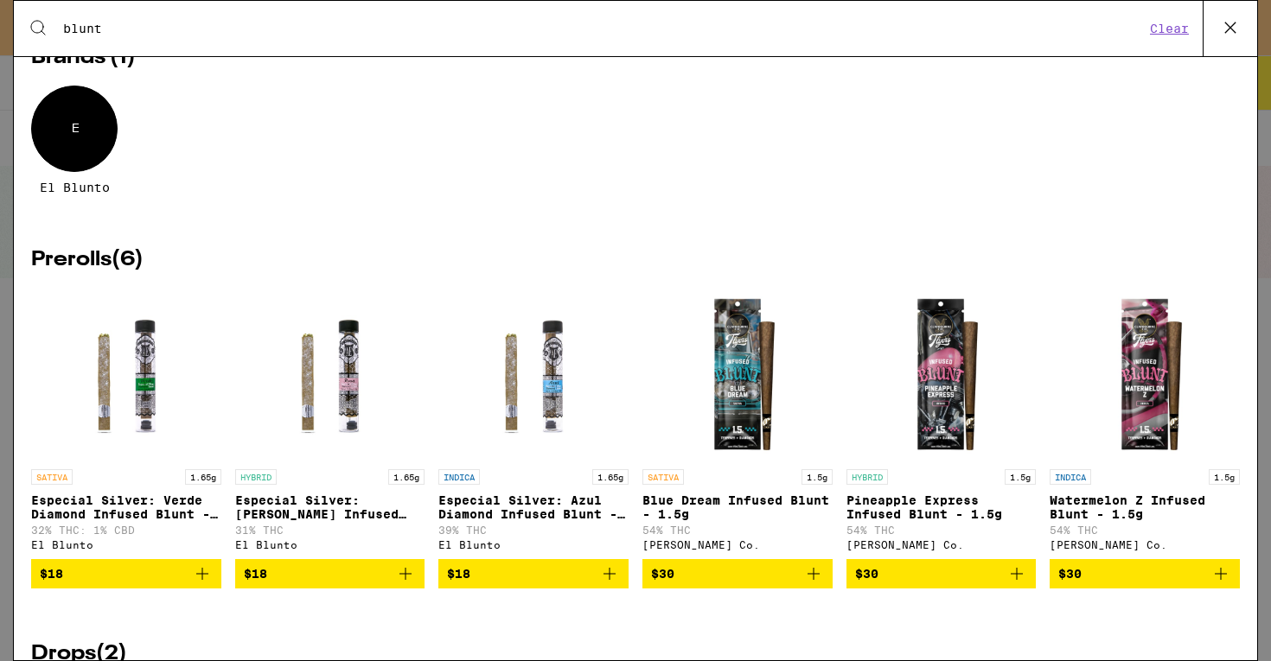
scroll to position [69, 0]
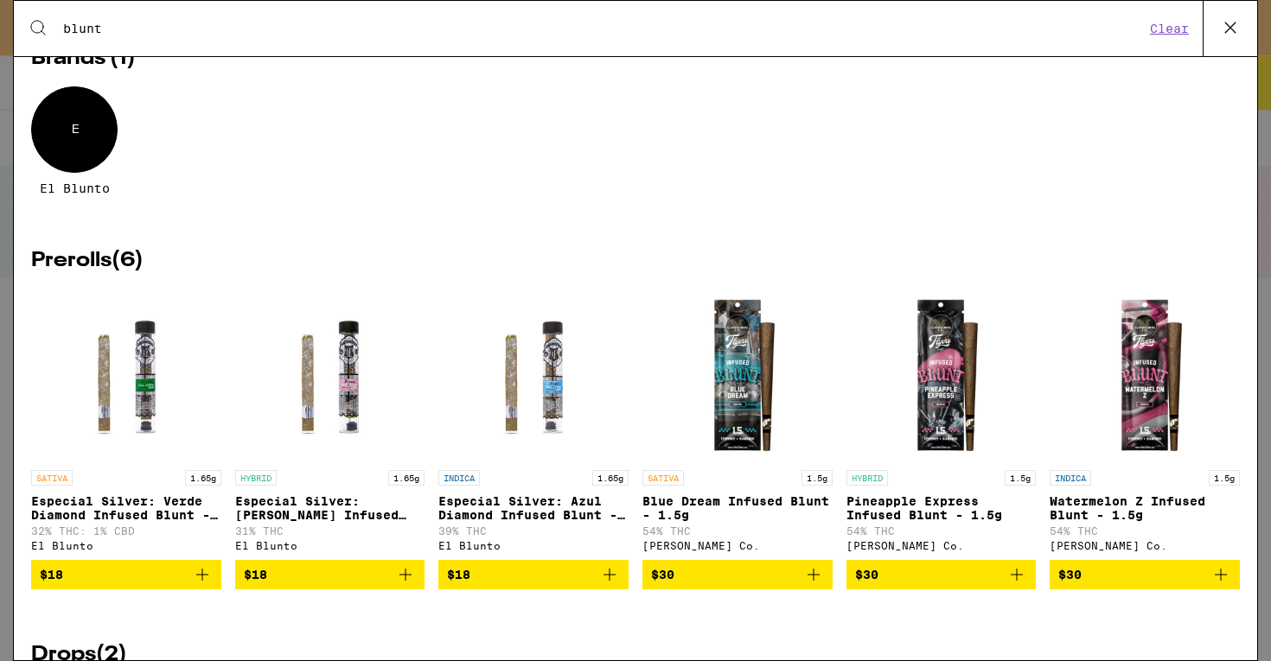
click at [588, 424] on img "Open page for Especial Silver: Azul Diamond Infused Blunt - 1.65g from El Blunto" at bounding box center [533, 375] width 190 height 173
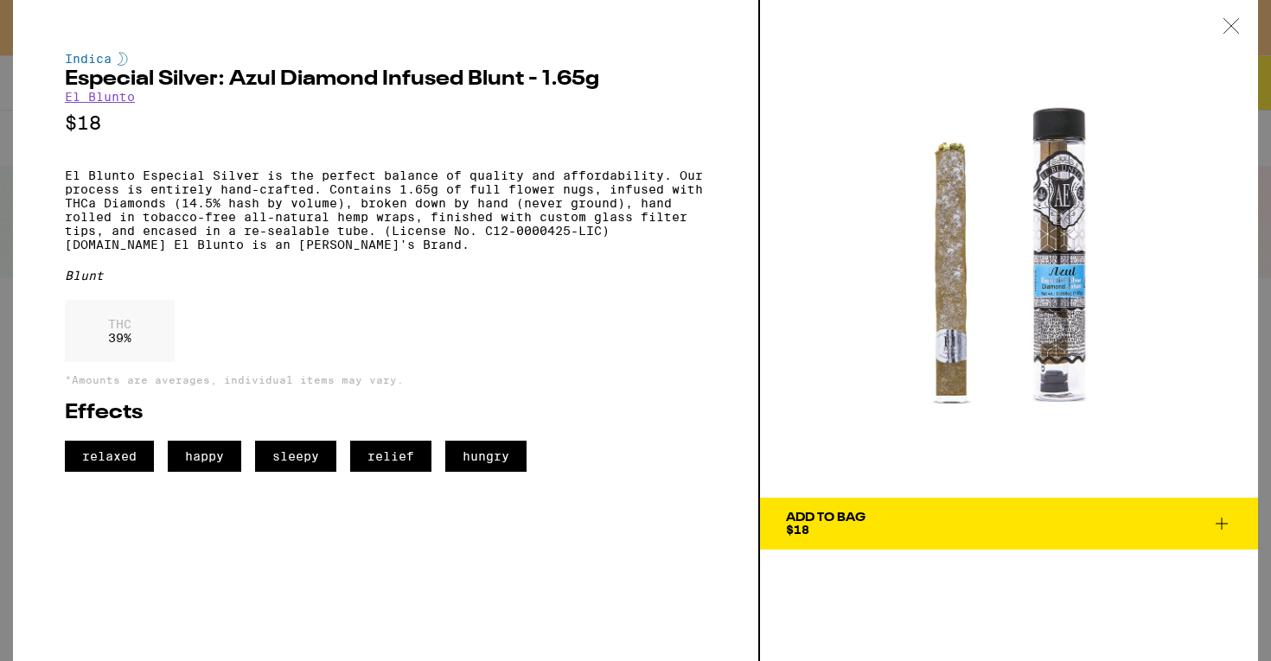
click at [849, 528] on div "Add To Bag $18" at bounding box center [826, 524] width 80 height 24
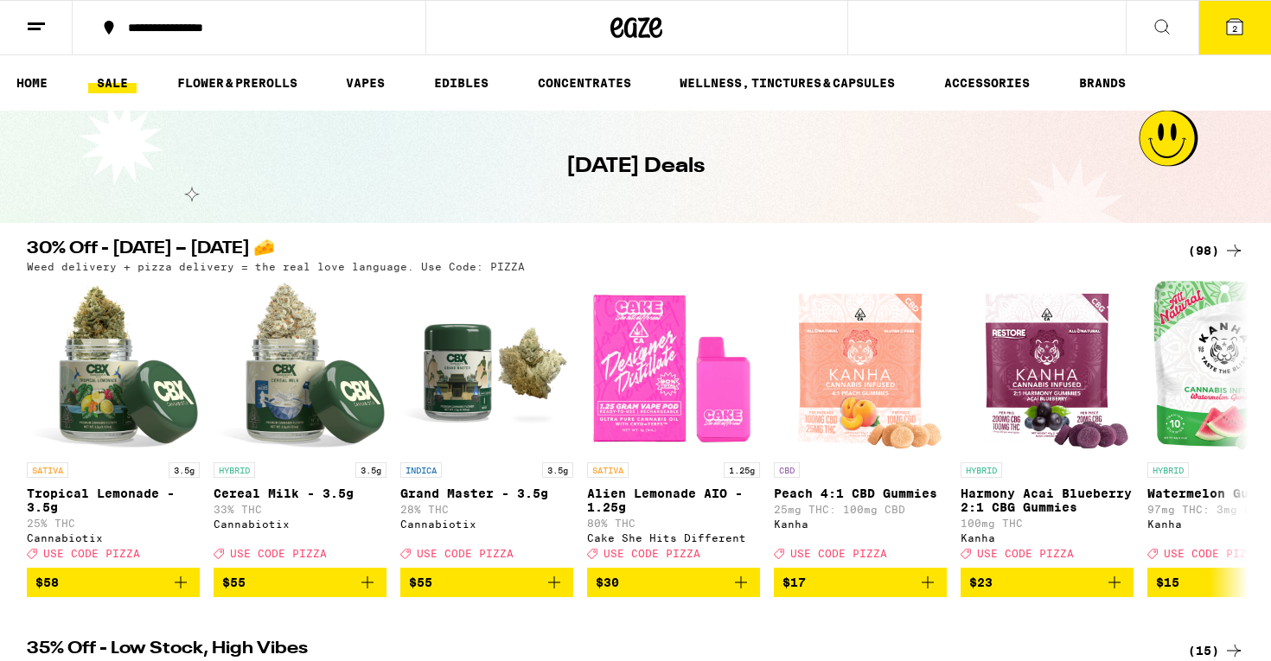
click at [1229, 27] on icon at bounding box center [1235, 27] width 16 height 16
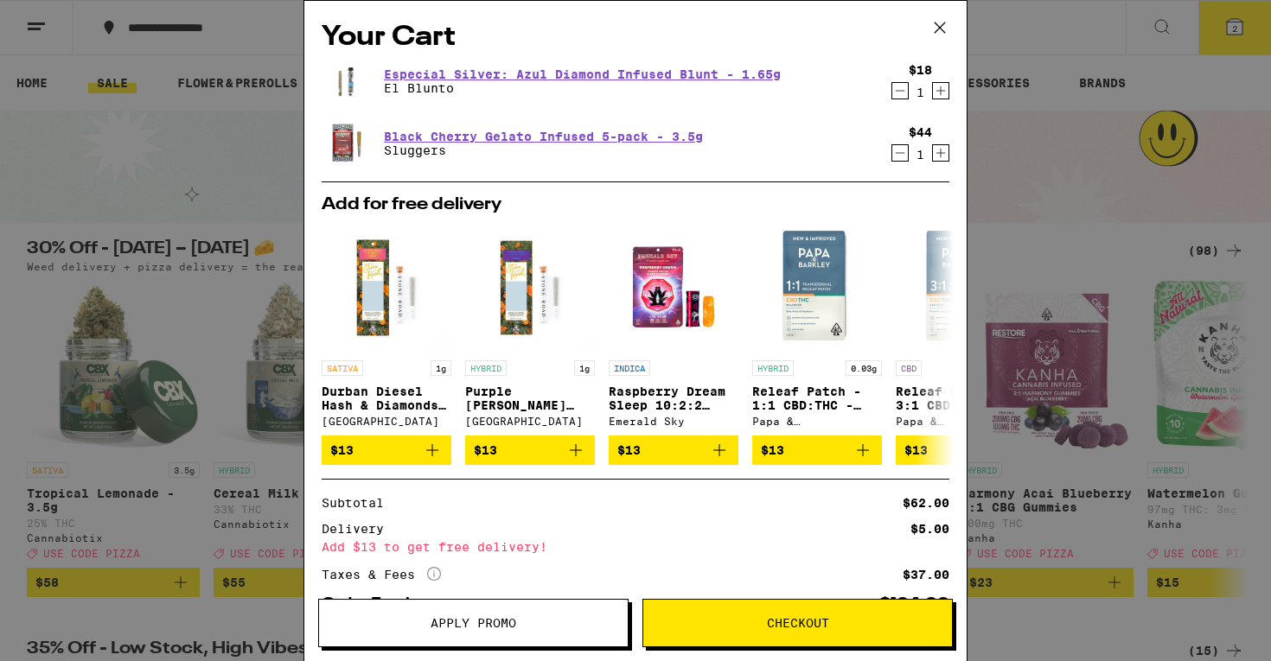
click at [936, 27] on icon at bounding box center [940, 28] width 26 height 26
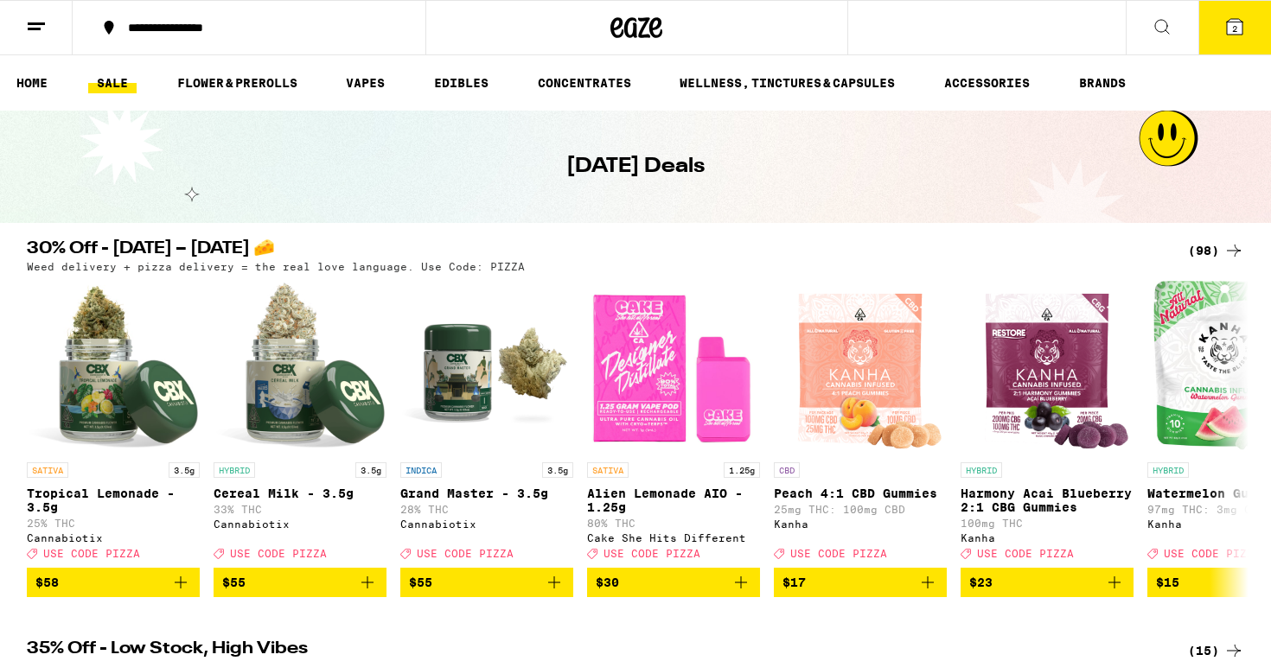
click at [1193, 34] on button at bounding box center [1162, 28] width 73 height 54
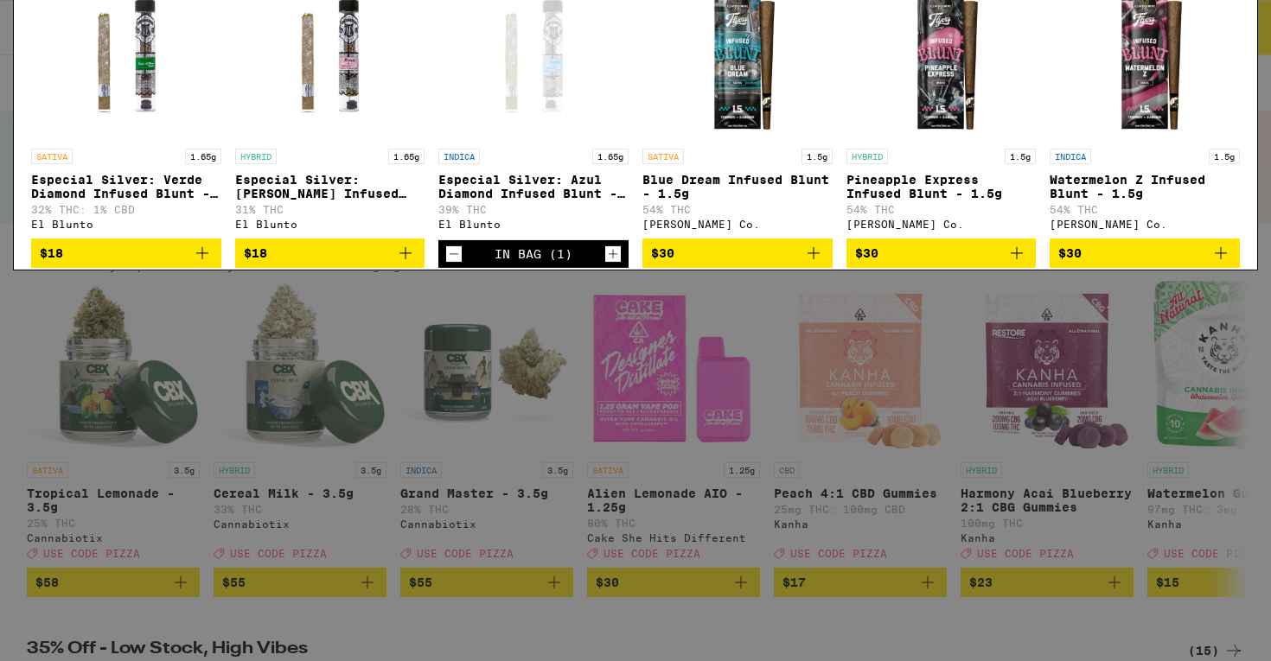
click at [1224, 16] on icon at bounding box center [1230, 28] width 26 height 26
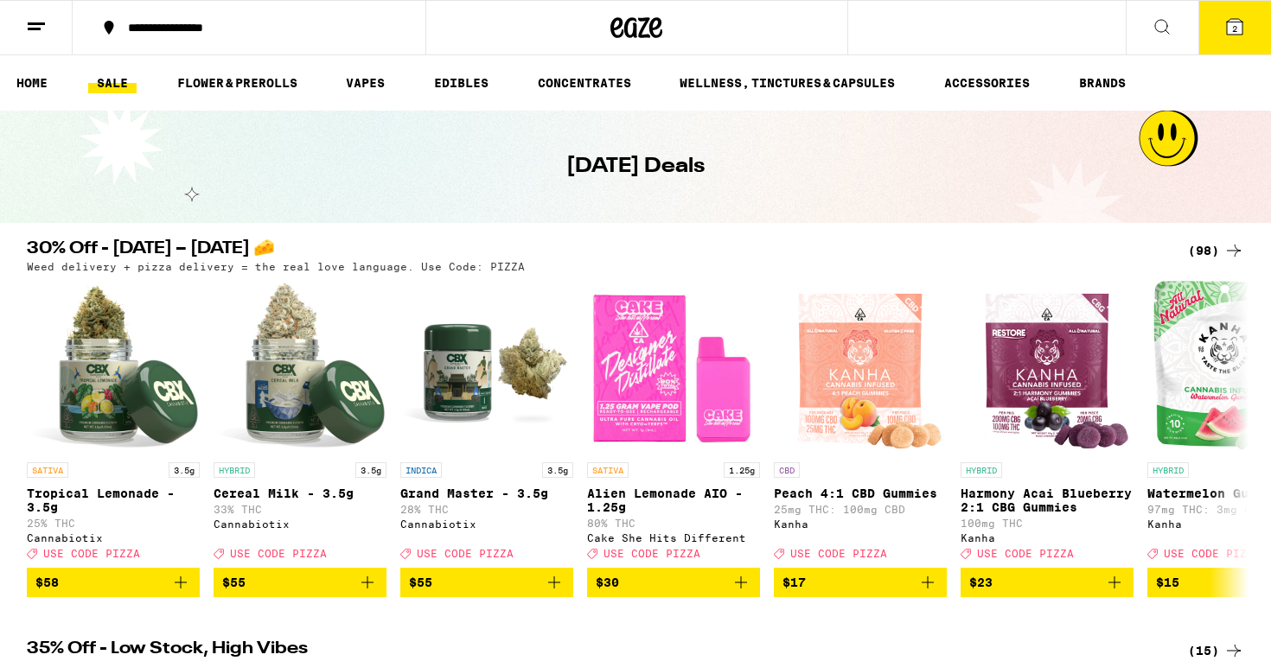
click at [1237, 34] on button "2" at bounding box center [1234, 28] width 73 height 54
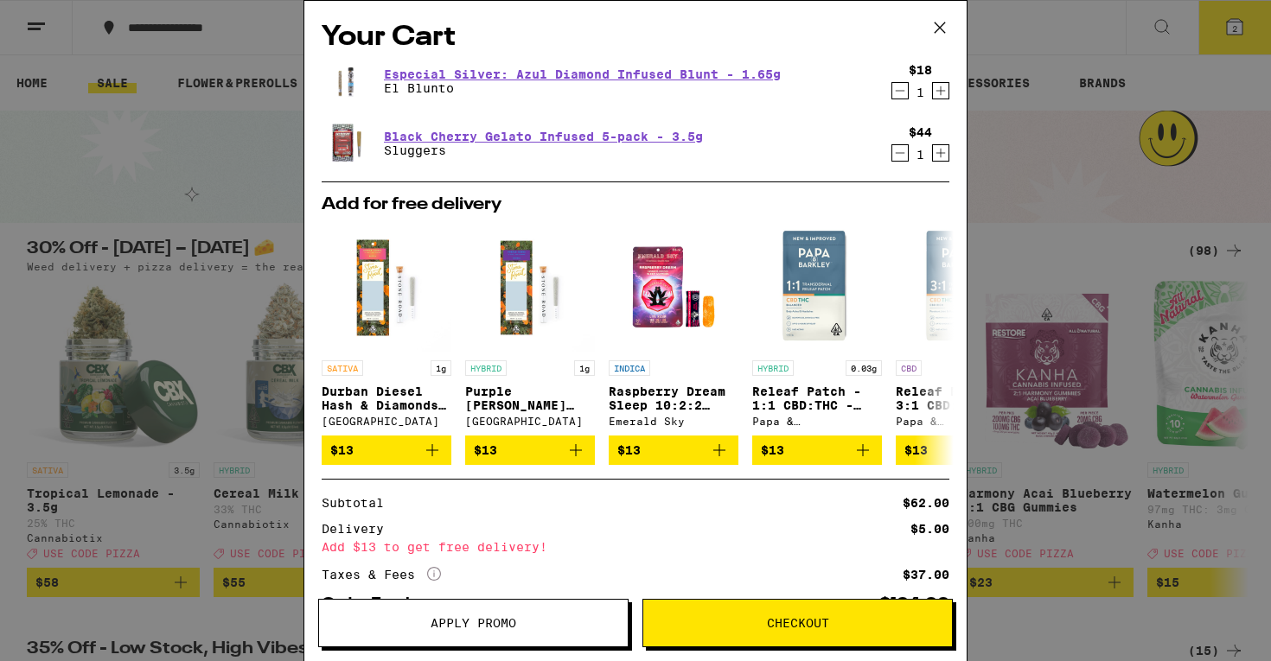
scroll to position [118, 0]
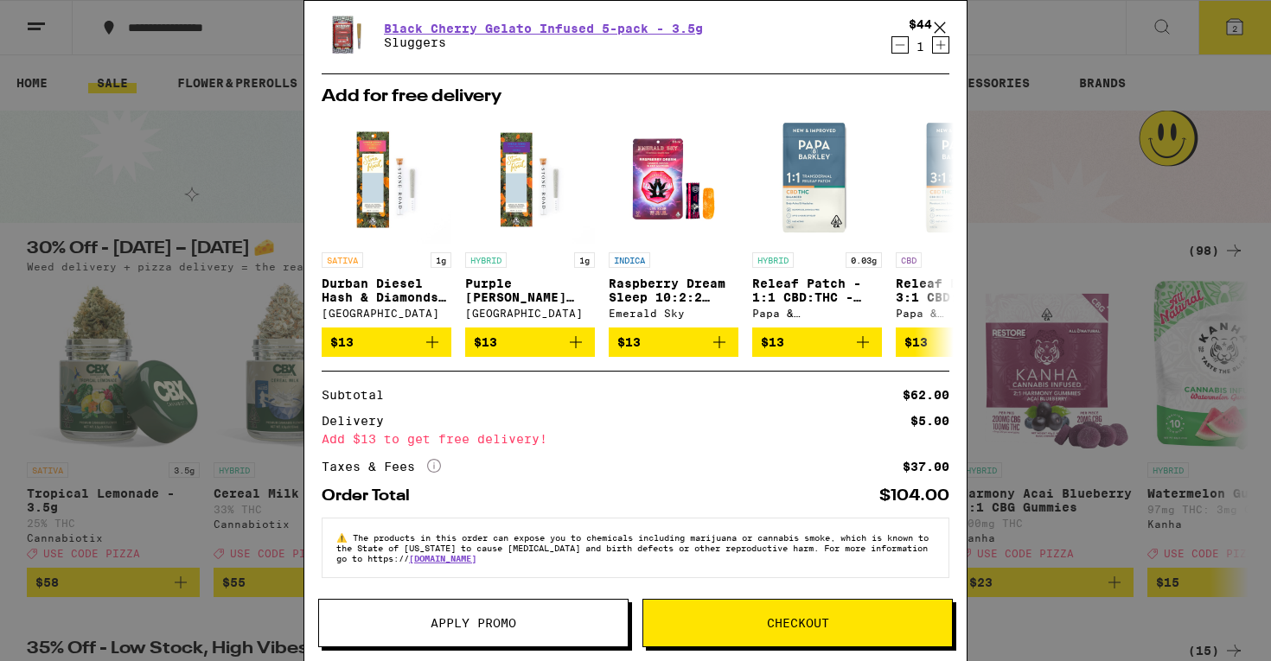
click at [584, 613] on button "Apply Promo" at bounding box center [473, 623] width 310 height 48
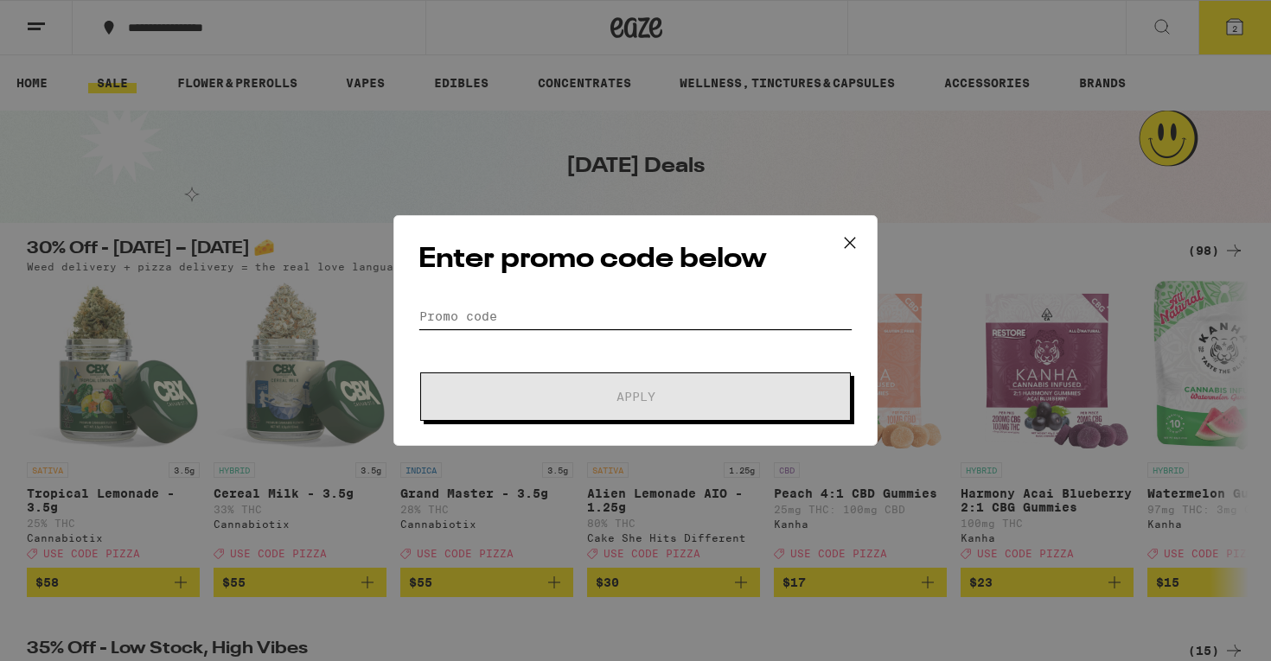
click at [591, 326] on input "Promo Code" at bounding box center [635, 316] width 434 height 26
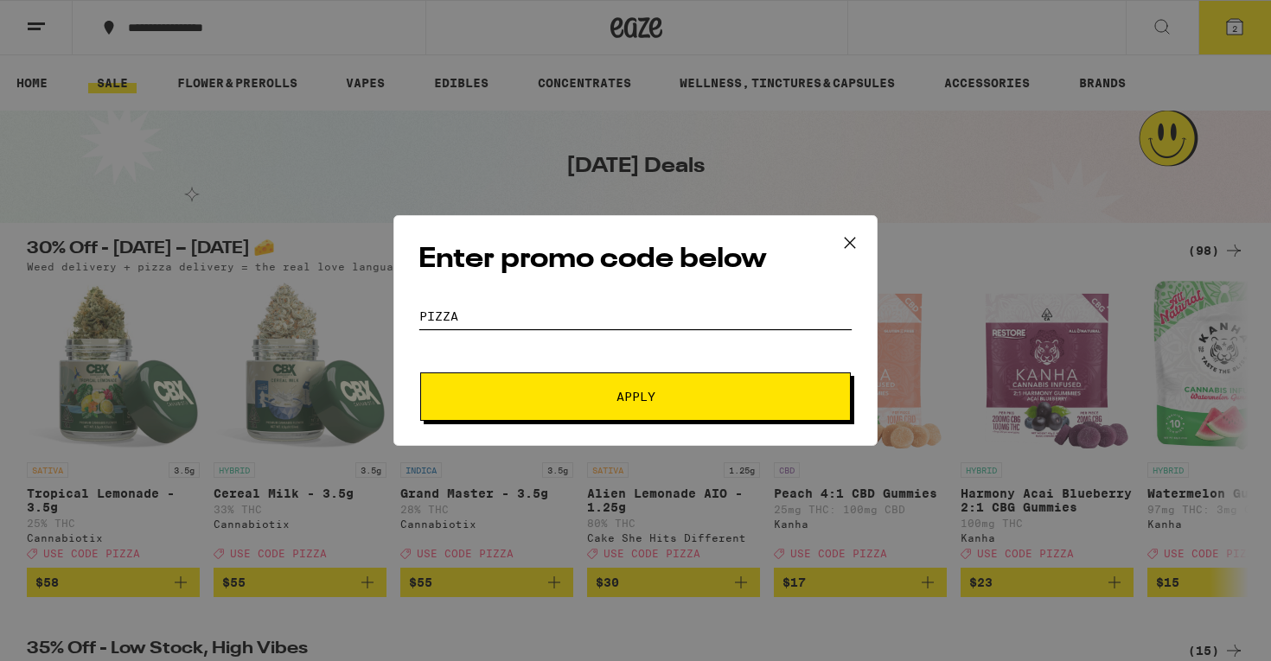
type input "pizza"
click at [593, 411] on button "Apply" at bounding box center [635, 397] width 431 height 48
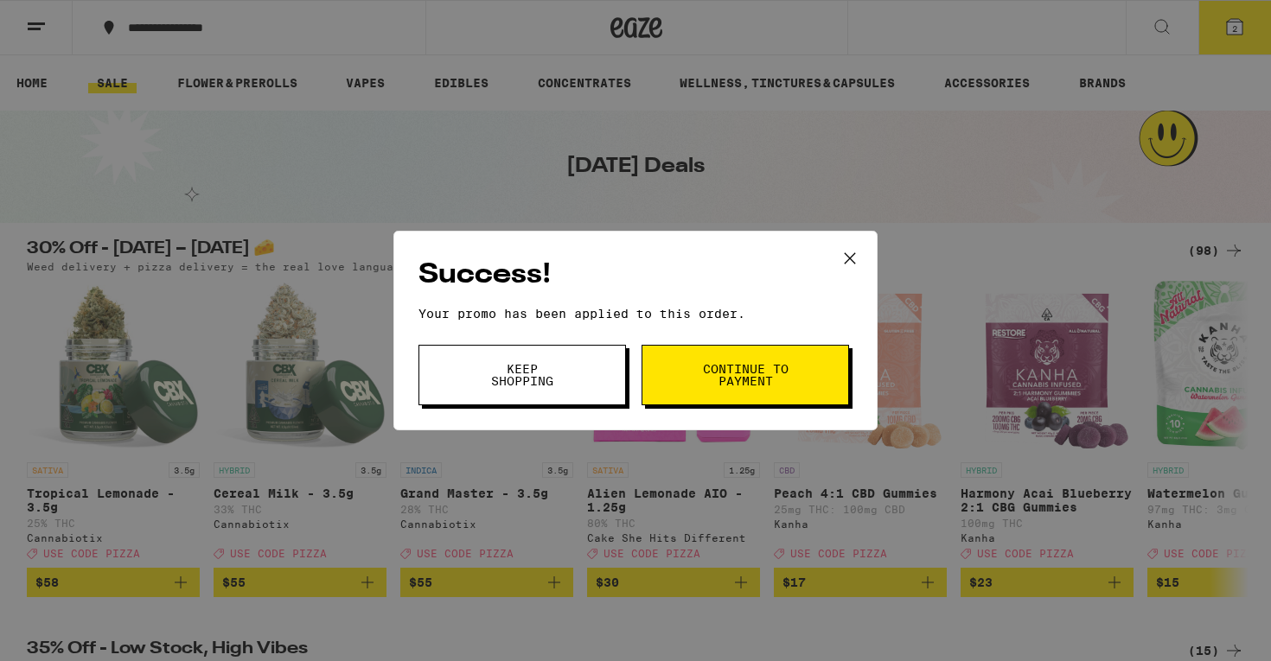
click at [737, 376] on span "Continue to payment" at bounding box center [745, 375] width 88 height 24
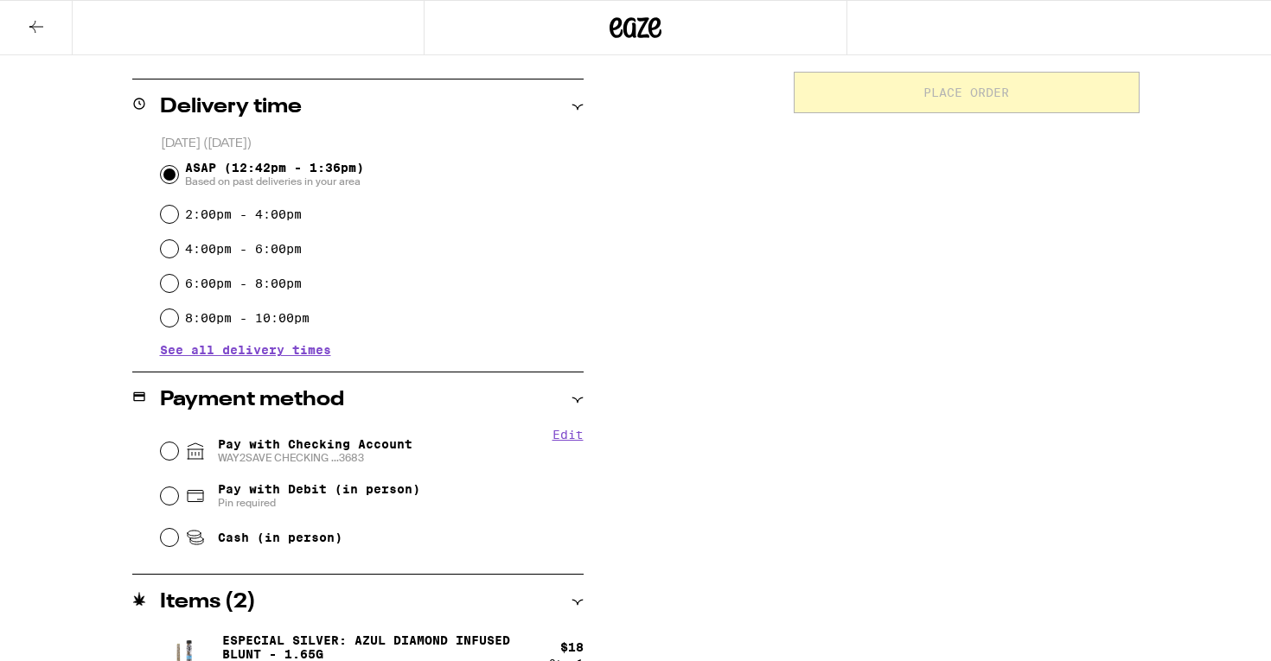
scroll to position [498, 0]
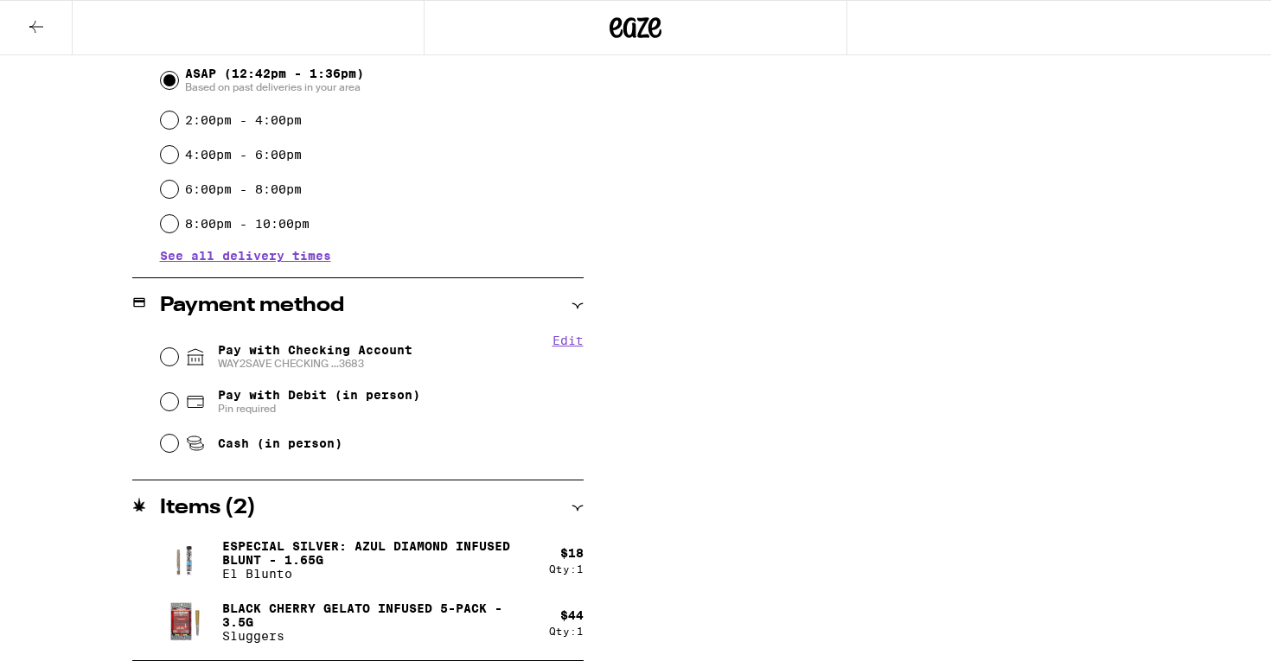
click at [369, 362] on span "WAY2SAVE CHECKING ...3683" at bounding box center [315, 364] width 195 height 14
click at [178, 362] on input "Pay with Checking Account WAY2SAVE CHECKING ...3683" at bounding box center [169, 356] width 17 height 17
radio input "true"
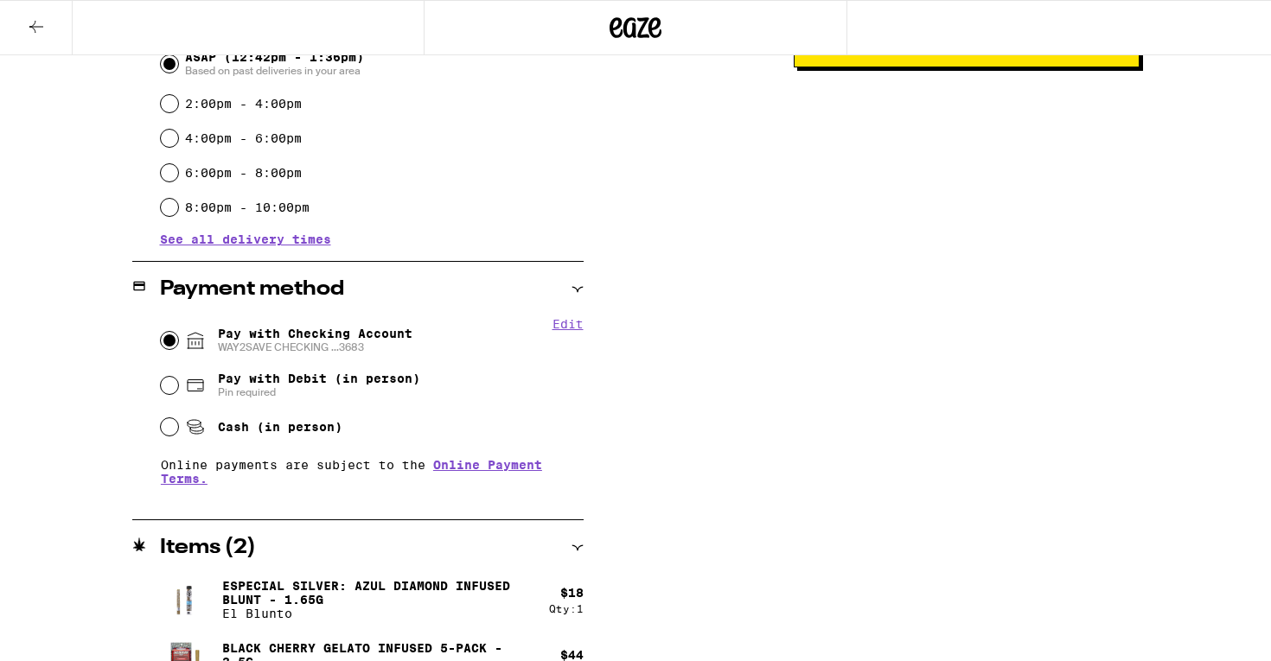
scroll to position [516, 0]
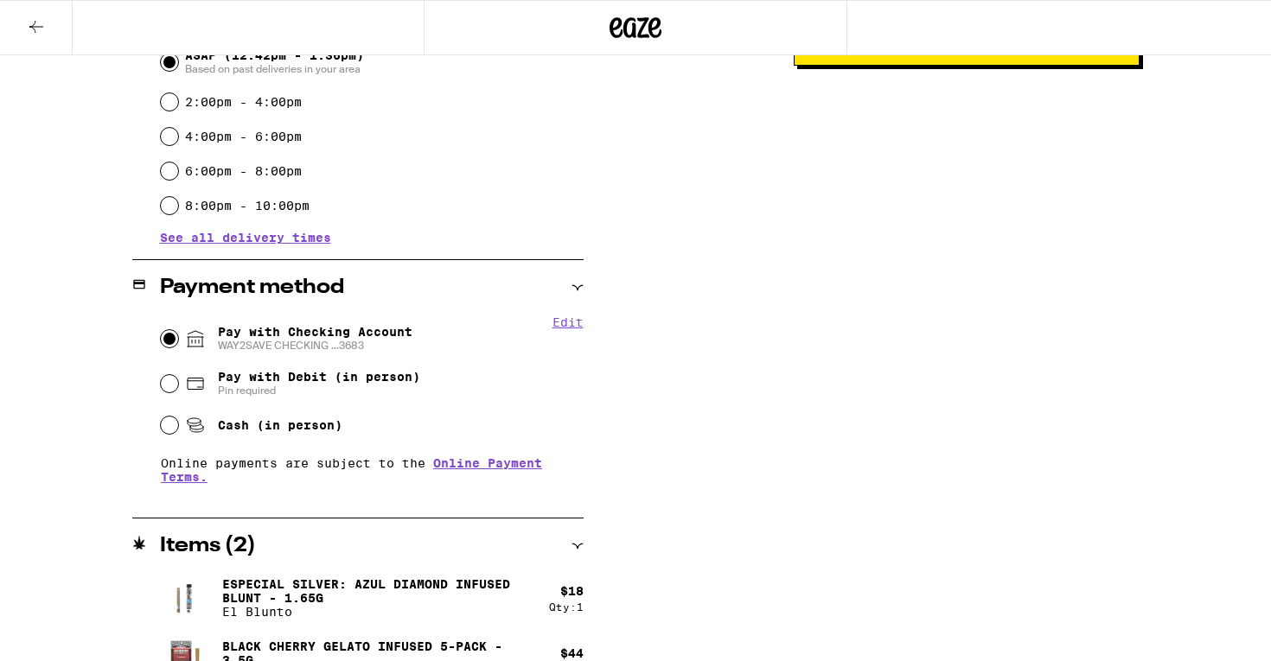
click at [314, 431] on span "Cash (in person)" at bounding box center [280, 425] width 124 height 14
click at [178, 431] on input "Cash (in person)" at bounding box center [169, 425] width 17 height 17
radio input "true"
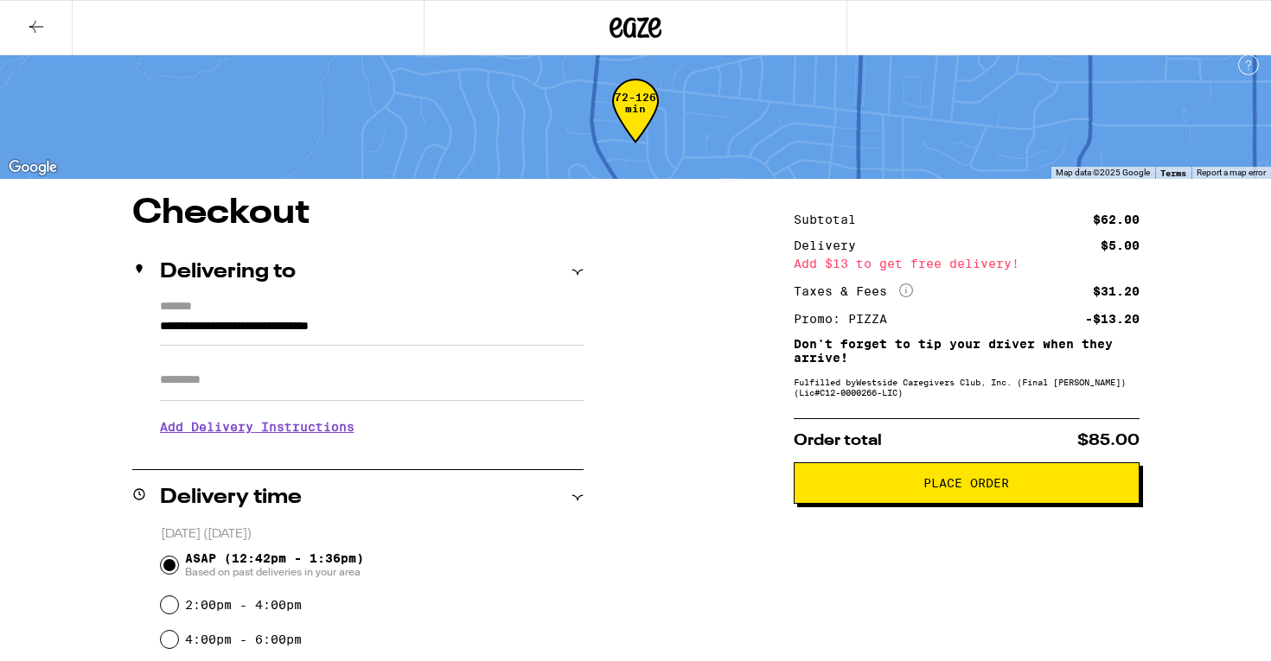
scroll to position [16, 0]
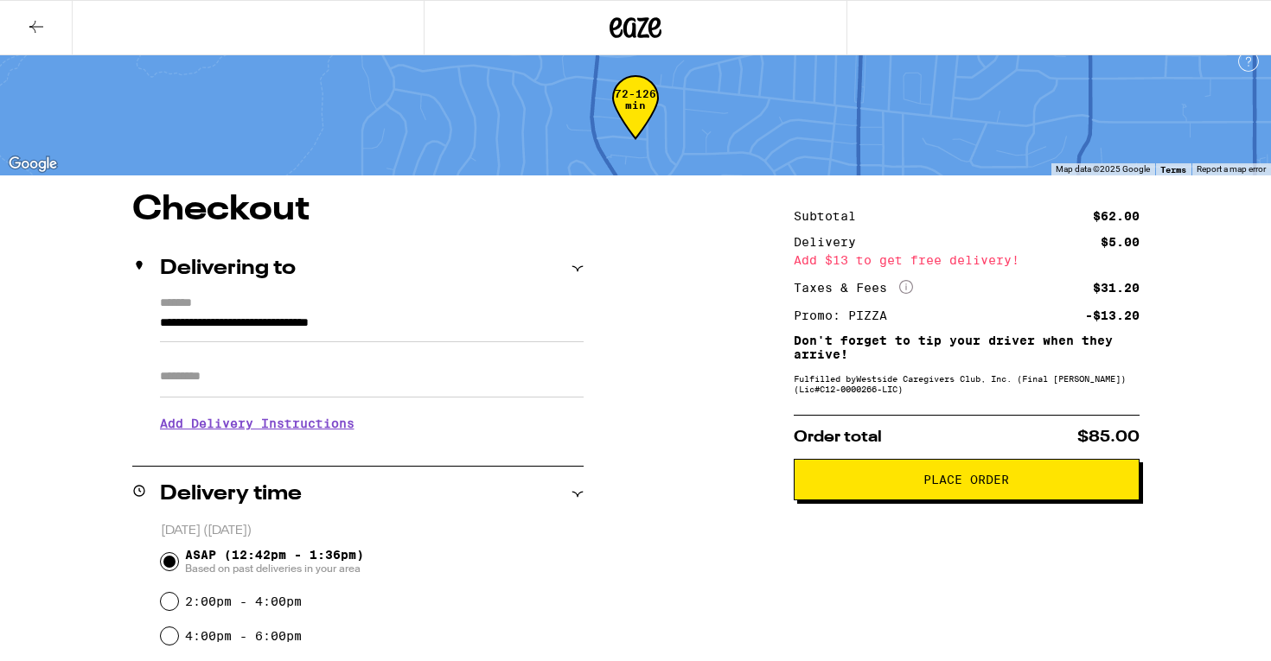
click at [971, 498] on button "Place Order" at bounding box center [967, 479] width 346 height 41
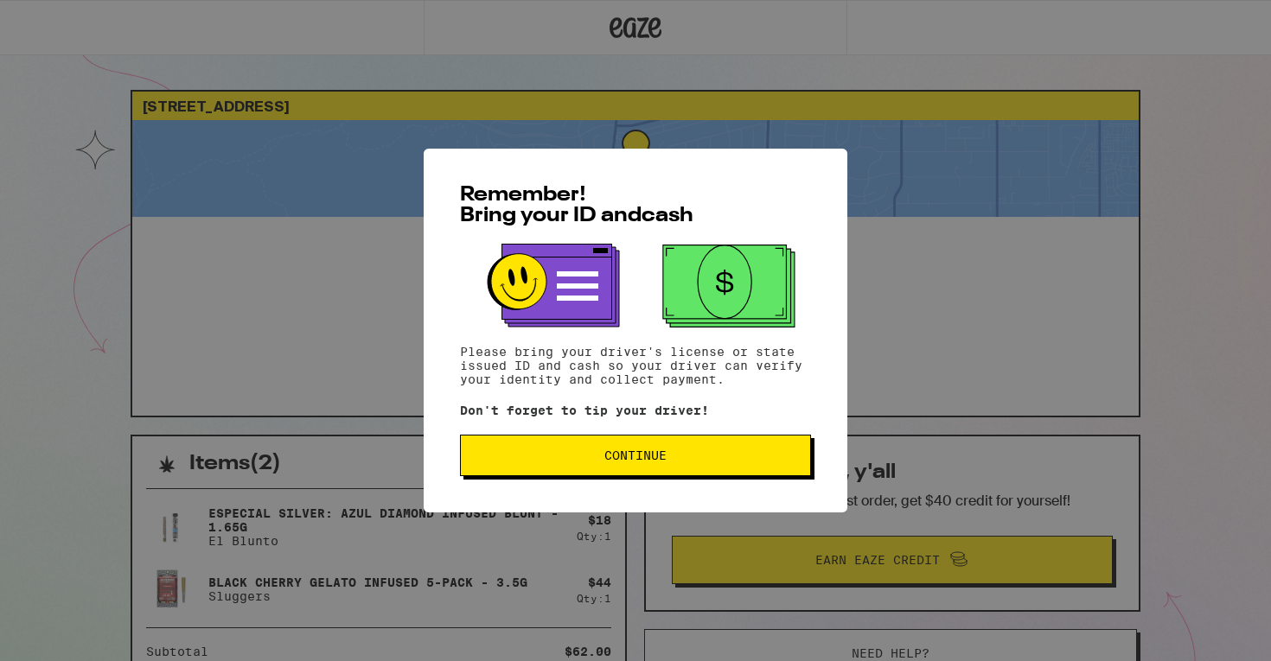
click at [707, 454] on span "Continue" at bounding box center [636, 456] width 322 height 12
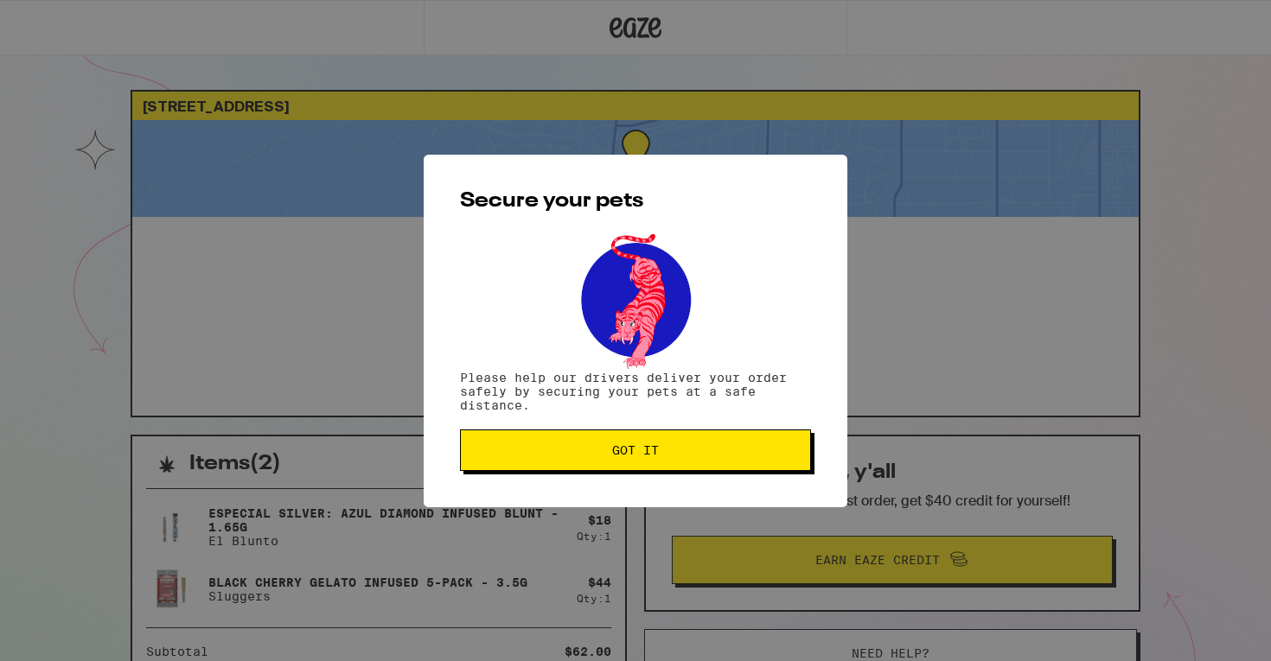
click at [707, 454] on span "Got it" at bounding box center [636, 450] width 322 height 12
